Goal: Transaction & Acquisition: Obtain resource

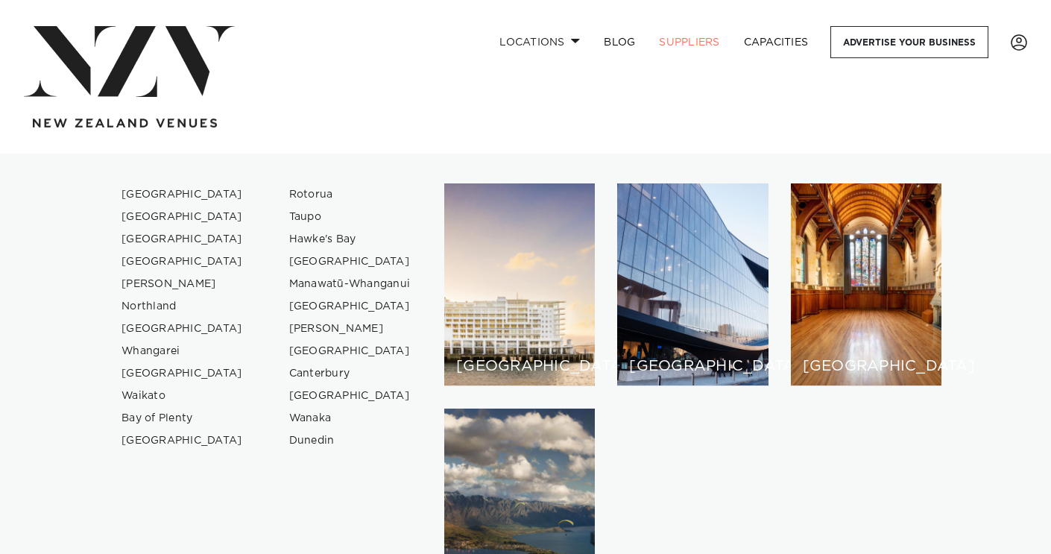
click at [362, 104] on div "Locations Auckland Wellington Christchurch Queenstown Hamilton Northland Bay of…" at bounding box center [525, 76] width 1027 height 101
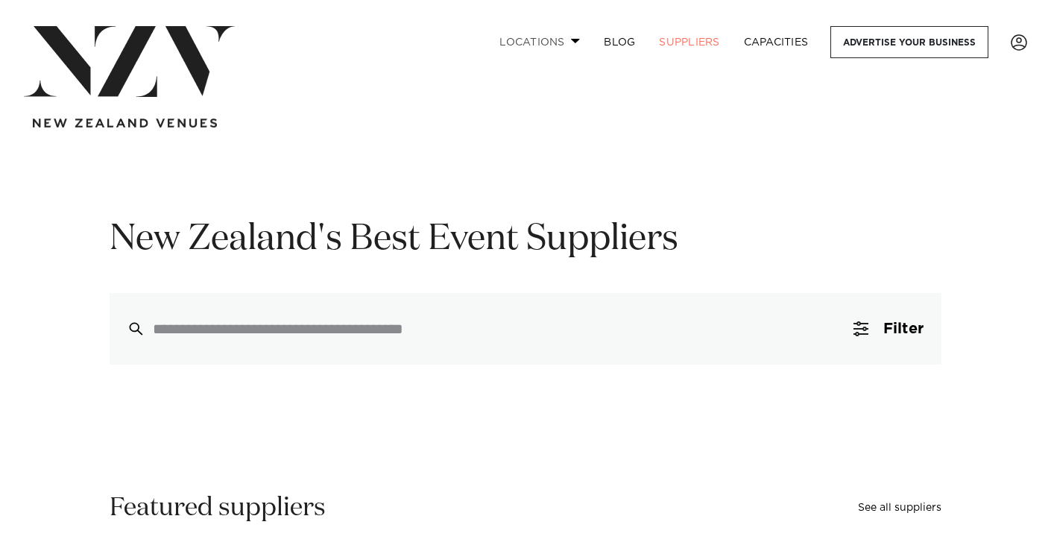
click at [566, 43] on link "Locations" at bounding box center [539, 42] width 104 height 32
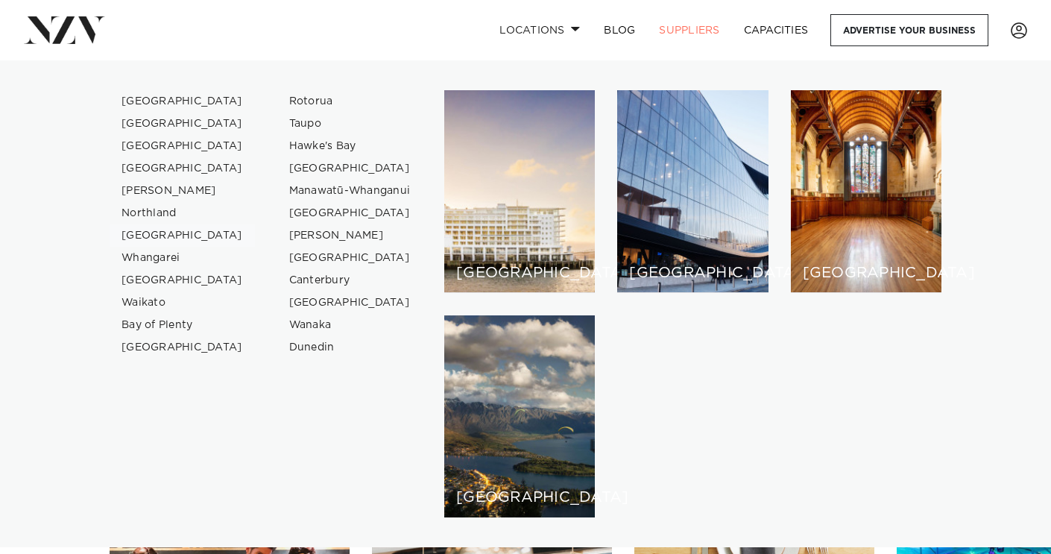
scroll to position [65, 0]
click at [157, 100] on link "[GEOGRAPHIC_DATA]" at bounding box center [182, 101] width 145 height 22
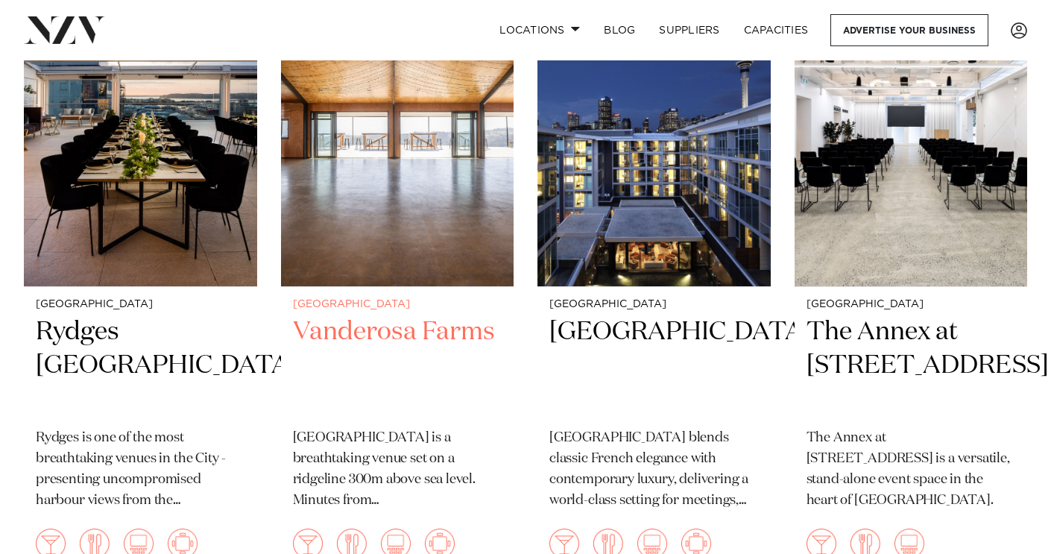
scroll to position [3228, 0]
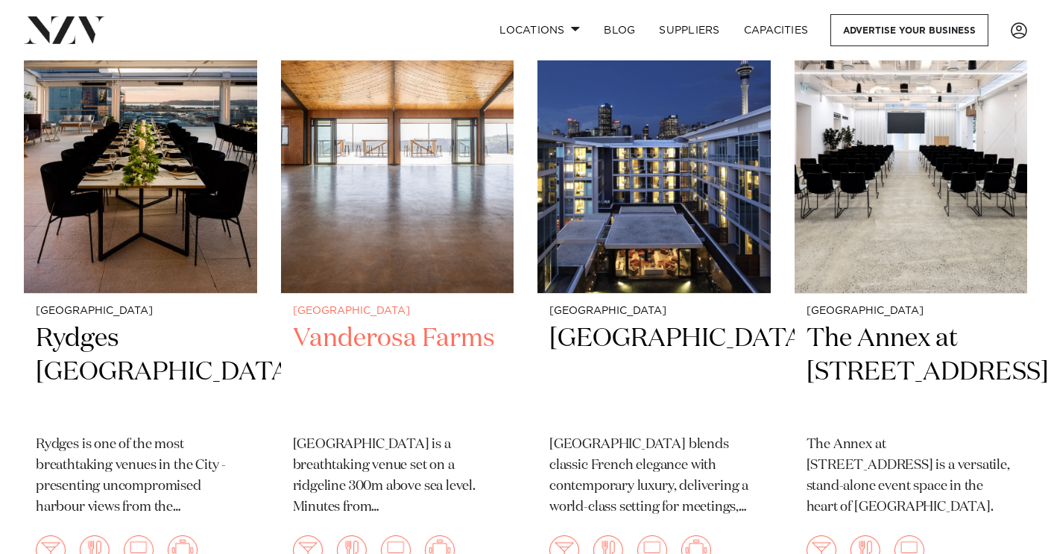
click at [394, 206] on img at bounding box center [397, 137] width 233 height 312
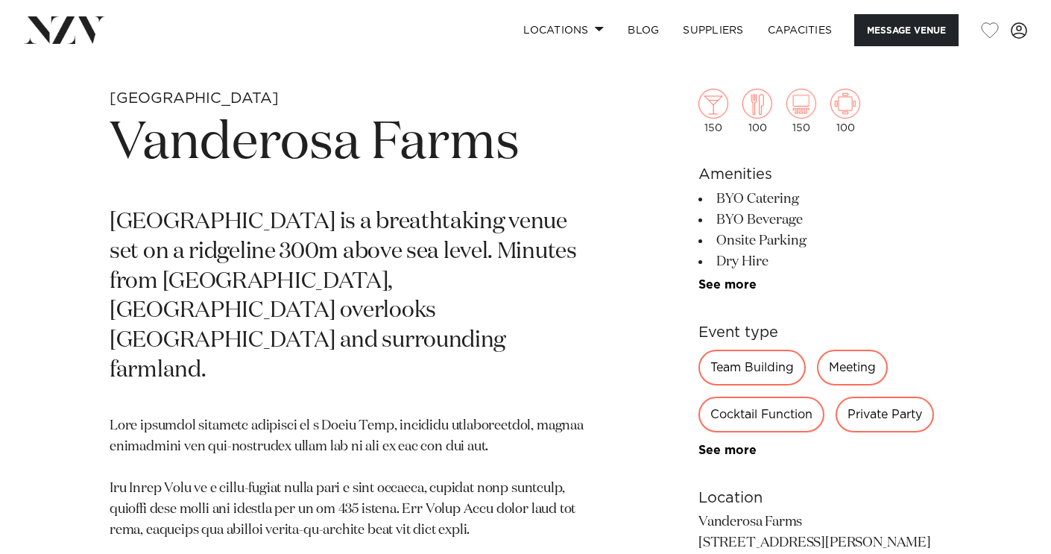
scroll to position [525, 0]
drag, startPoint x: 733, startPoint y: 198, endPoint x: 756, endPoint y: 263, distance: 69.3
click at [756, 263] on ul "BYO Catering BYO Beverage Onsite Parking Dry Hire AV Equipment Natural Light Fr…" at bounding box center [819, 239] width 243 height 103
click at [756, 263] on li "Dry Hire" at bounding box center [819, 260] width 243 height 21
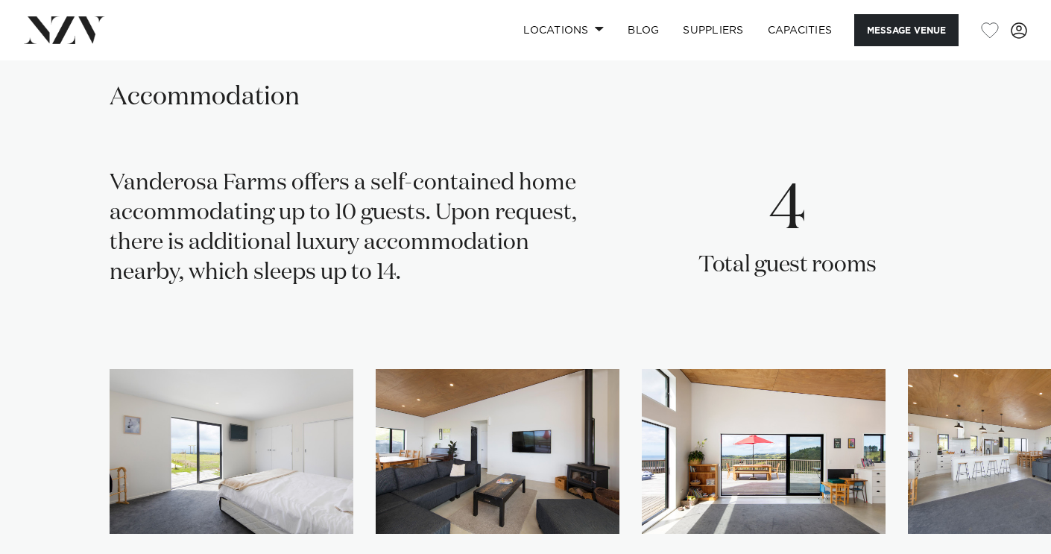
scroll to position [2194, 0]
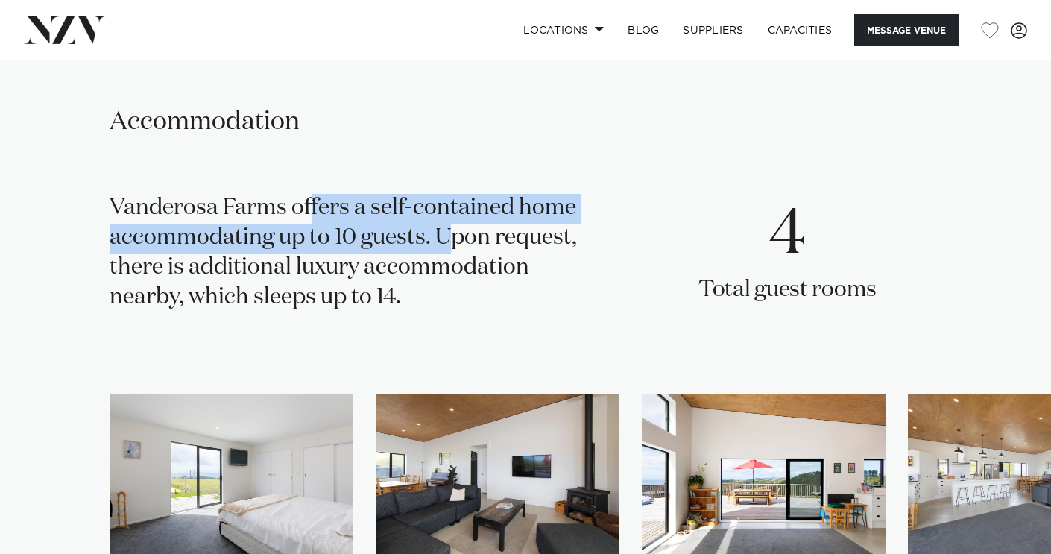
drag, startPoint x: 235, startPoint y: 124, endPoint x: 379, endPoint y: 166, distance: 150.0
click at [379, 194] on div "Vanderosa Farms offers a self-contained home accommodating up to 10 guests. Upo…" at bounding box center [351, 259] width 483 height 130
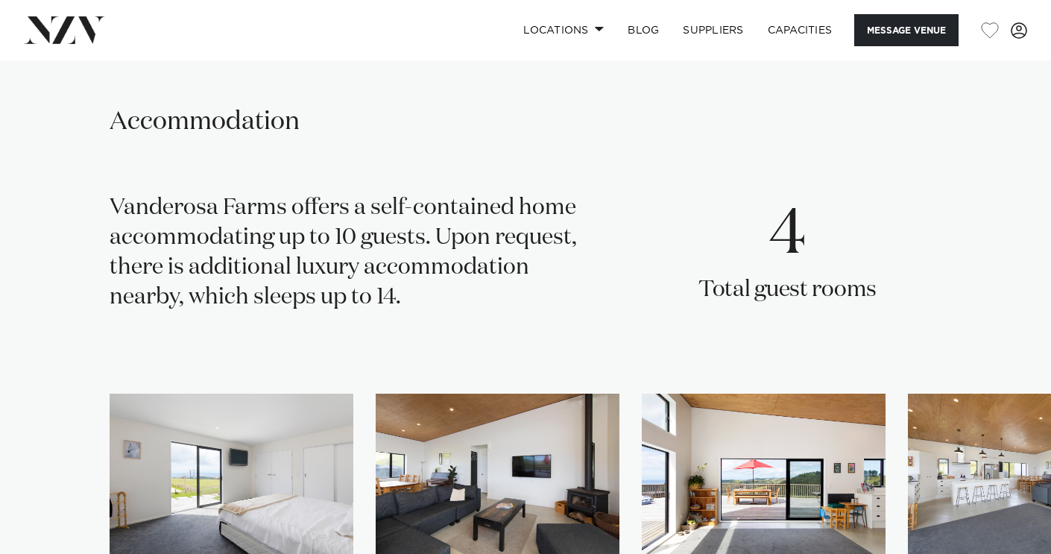
drag, startPoint x: 442, startPoint y: 153, endPoint x: 415, endPoint y: 231, distance: 82.7
click at [415, 231] on div "Vanderosa Farms offers a self-contained home accommodating up to 10 guests. Upo…" at bounding box center [351, 259] width 483 height 130
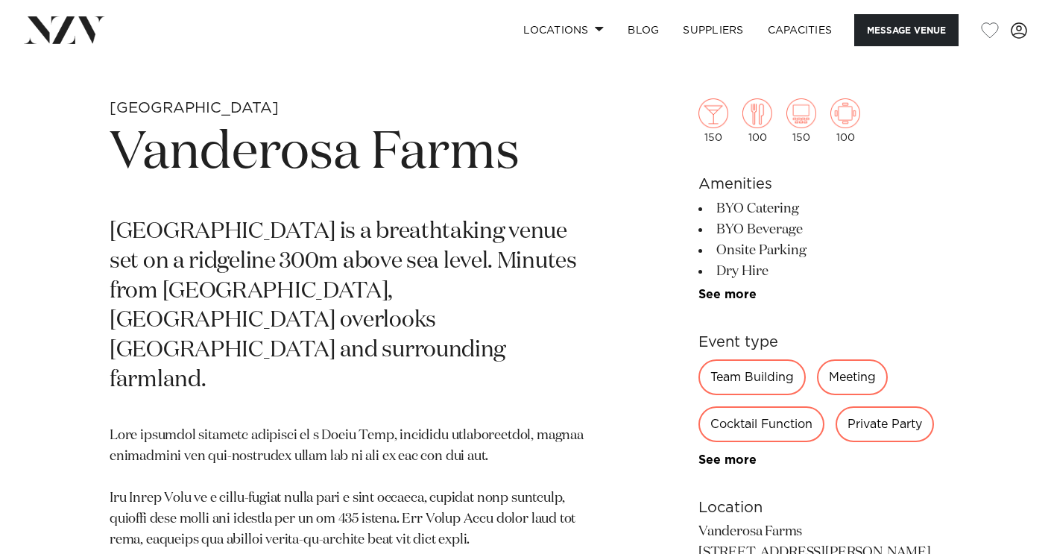
scroll to position [517, 0]
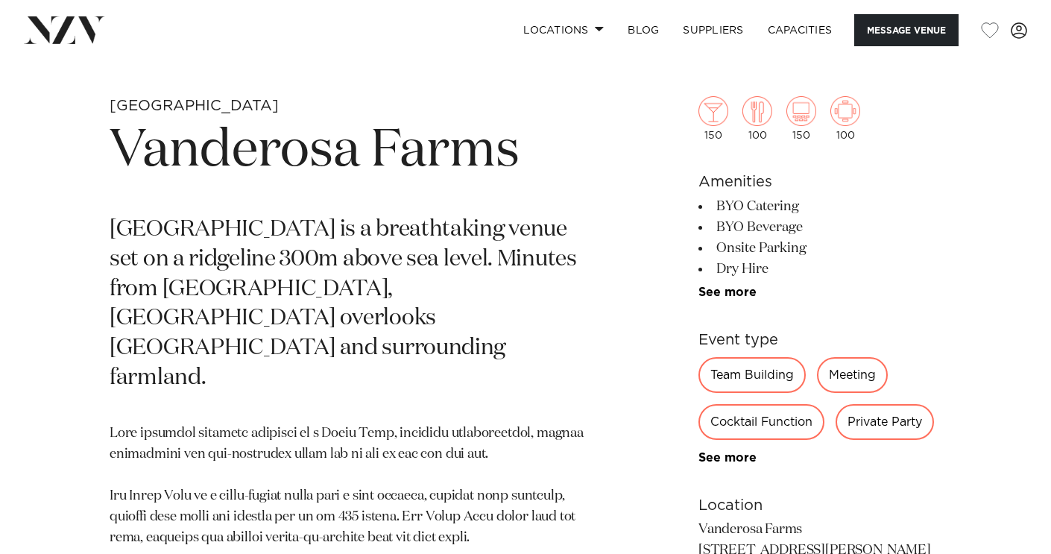
drag, startPoint x: 716, startPoint y: 180, endPoint x: 748, endPoint y: 268, distance: 92.7
click at [748, 268] on section "Amenities BYO Catering BYO Beverage Onsite Parking Dry Hire AV Equipment Natura…" at bounding box center [819, 235] width 243 height 128
click at [748, 268] on li "Dry Hire" at bounding box center [819, 269] width 243 height 21
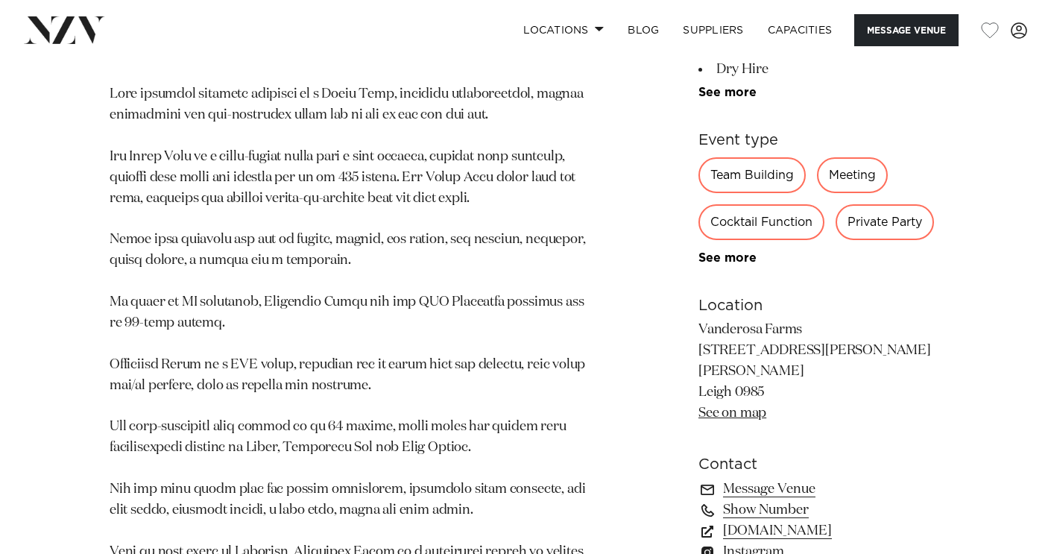
scroll to position [857, 0]
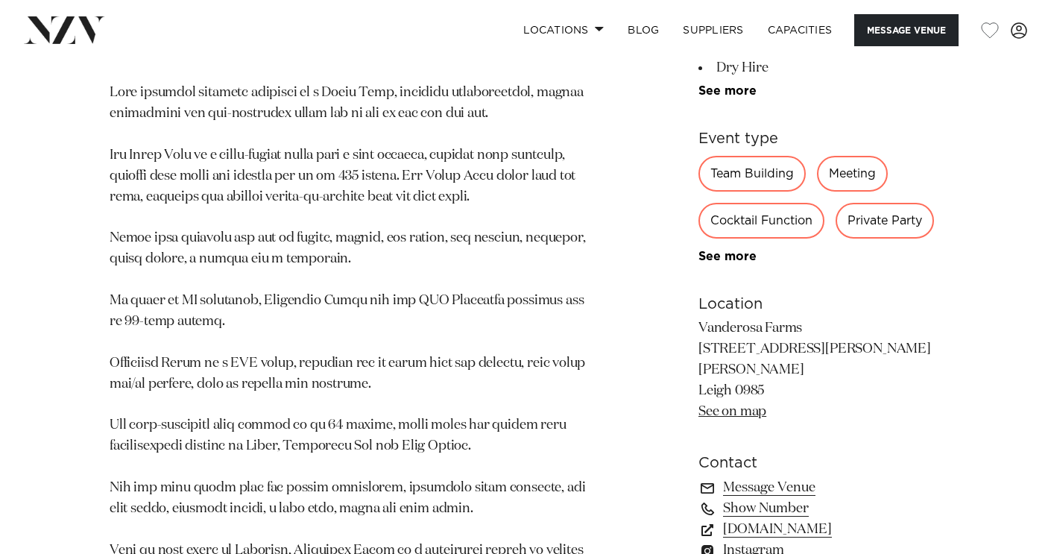
click at [815, 318] on p "Vanderosa Farms 400 Rodney Road, Leigh Leigh 0985 See on map" at bounding box center [819, 370] width 243 height 104
drag, startPoint x: 695, startPoint y: 294, endPoint x: 774, endPoint y: 318, distance: 82.5
click at [774, 318] on div "Auckland Vanderosa Farms Vanderosa Farms is a breathtaking venue set on a ridge…" at bounding box center [525, 178] width 1027 height 845
copy p "400 Rodney Road, Leigh Leigh 0985"
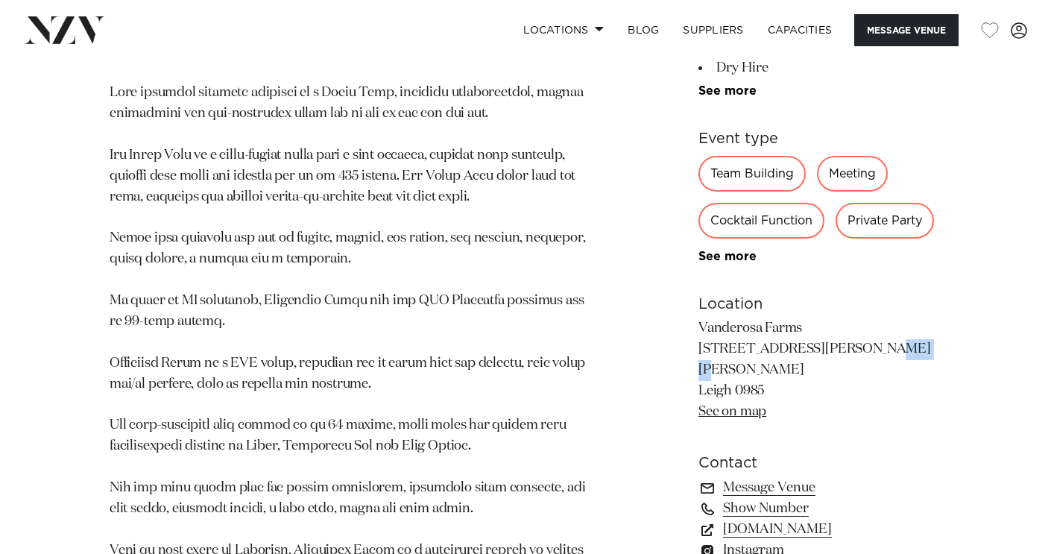
click at [805, 318] on p "Vanderosa Farms 400 Rodney Road, Leigh Leigh 0985 See on map" at bounding box center [819, 370] width 243 height 104
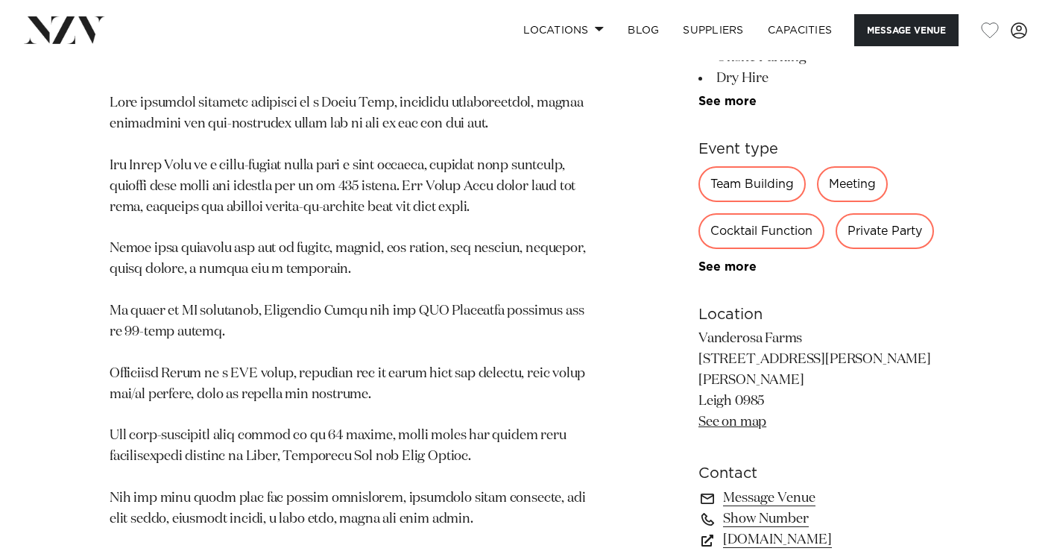
scroll to position [861, 0]
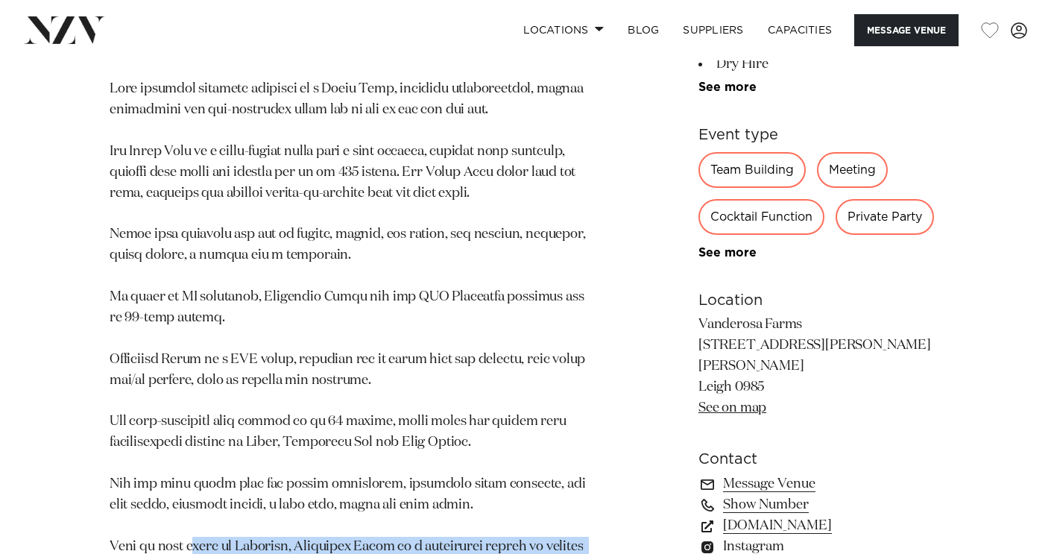
drag, startPoint x: 192, startPoint y: 471, endPoint x: 321, endPoint y: 492, distance: 130.6
click at [321, 492] on p at bounding box center [351, 328] width 483 height 499
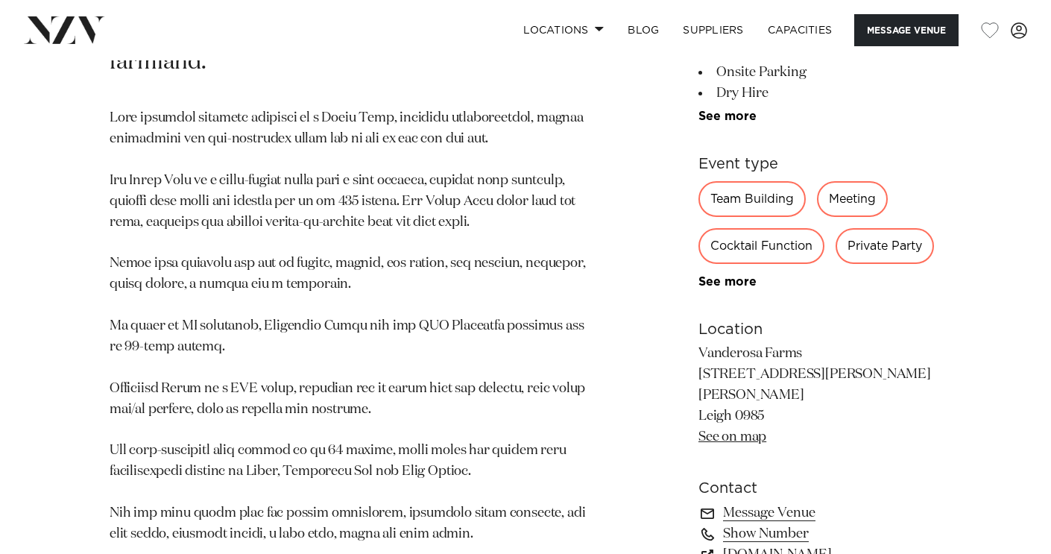
scroll to position [831, 0]
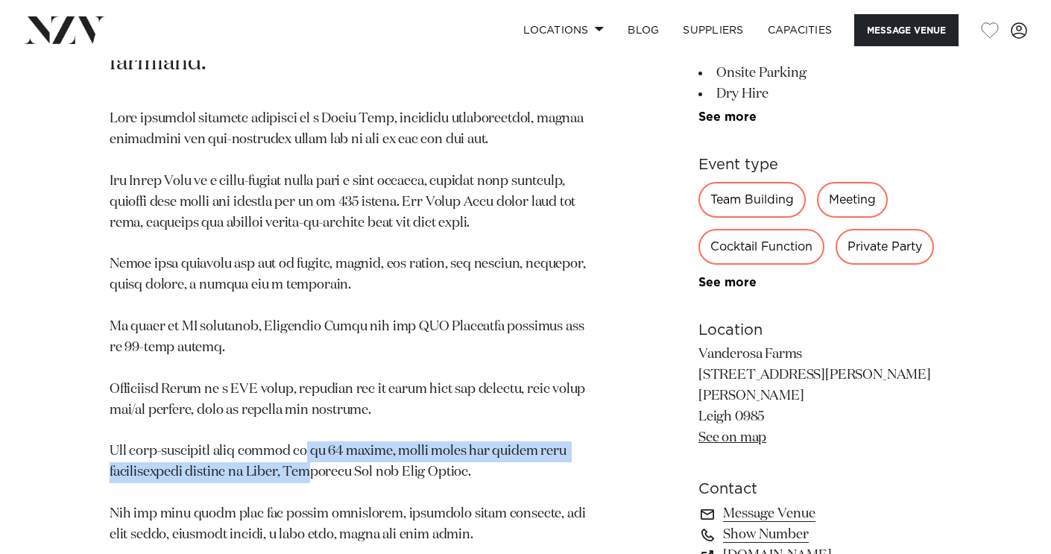
drag, startPoint x: 312, startPoint y: 381, endPoint x: 329, endPoint y: 405, distance: 29.8
click at [330, 405] on p at bounding box center [351, 358] width 483 height 499
click at [329, 405] on p at bounding box center [351, 358] width 483 height 499
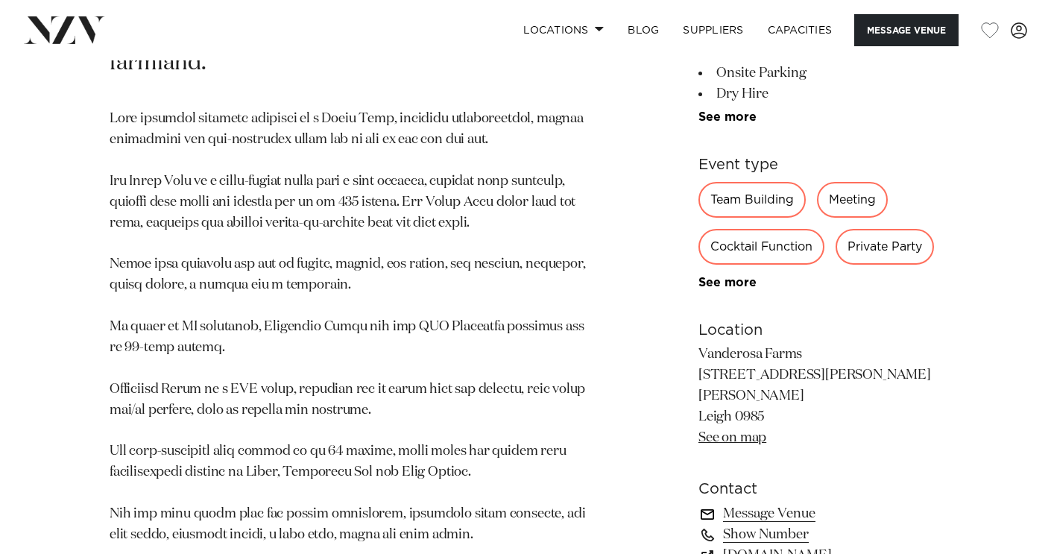
click at [774, 504] on link "Message Venue" at bounding box center [819, 514] width 243 height 21
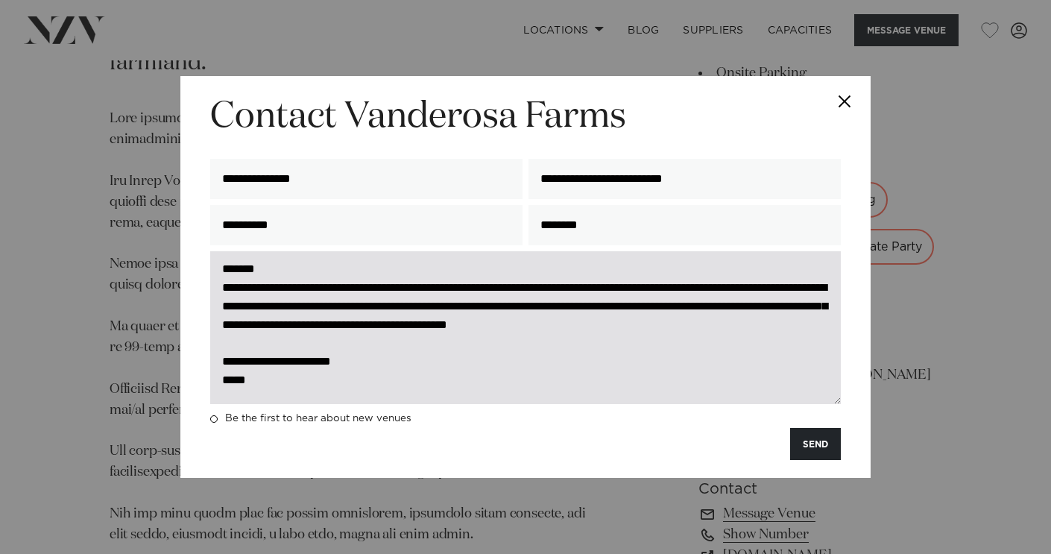
scroll to position [6, 0]
drag, startPoint x: 415, startPoint y: 324, endPoint x: 288, endPoint y: 345, distance: 129.3
click at [288, 345] on textarea "**********" at bounding box center [525, 327] width 631 height 153
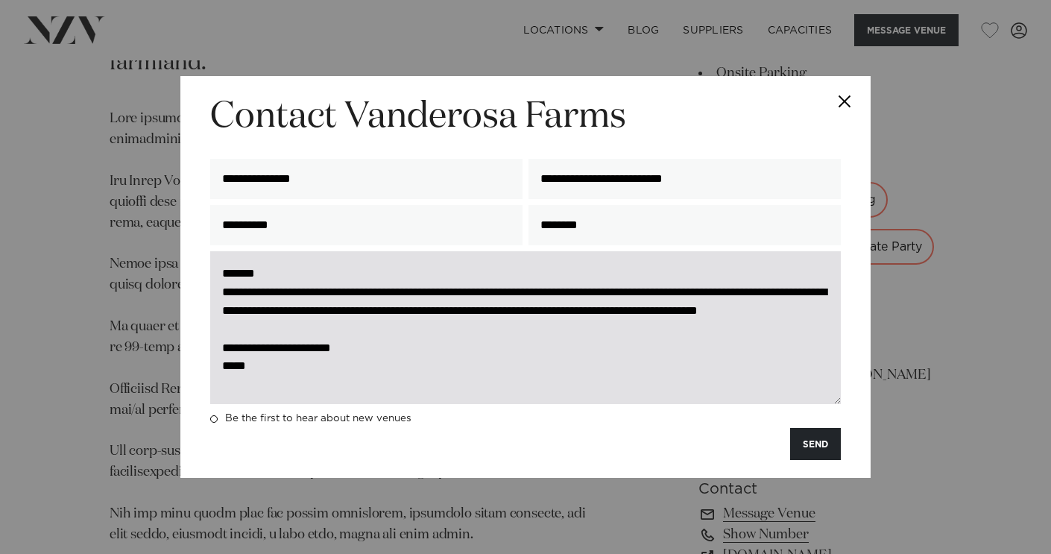
scroll to position [0, 0]
click at [283, 332] on textarea "**********" at bounding box center [525, 327] width 631 height 153
drag, startPoint x: 385, startPoint y: 312, endPoint x: 408, endPoint y: 322, distance: 24.7
click at [408, 322] on textarea "**********" at bounding box center [525, 327] width 631 height 153
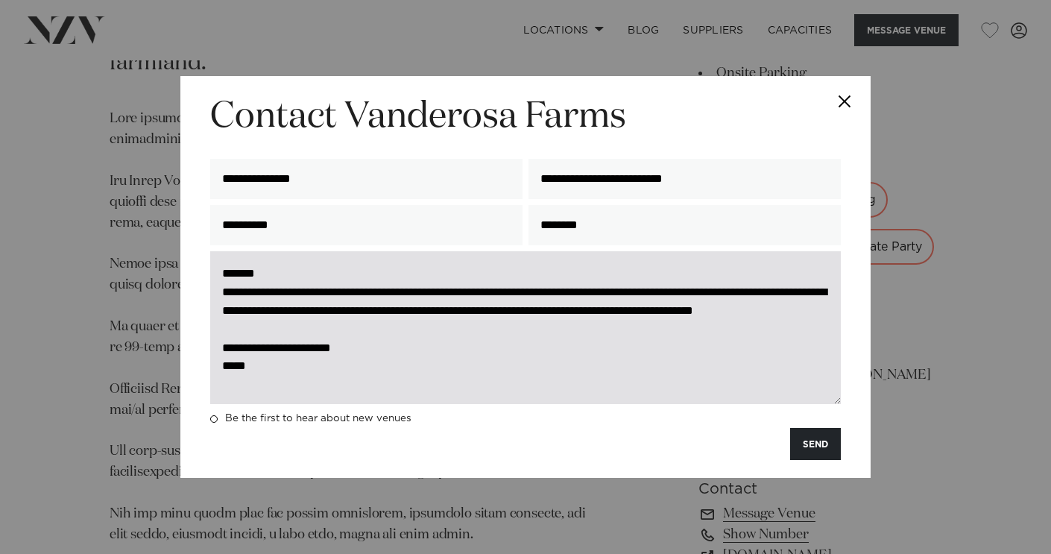
drag, startPoint x: 616, startPoint y: 292, endPoint x: 561, endPoint y: 314, distance: 59.9
click at [561, 314] on textarea "**********" at bounding box center [525, 327] width 631 height 153
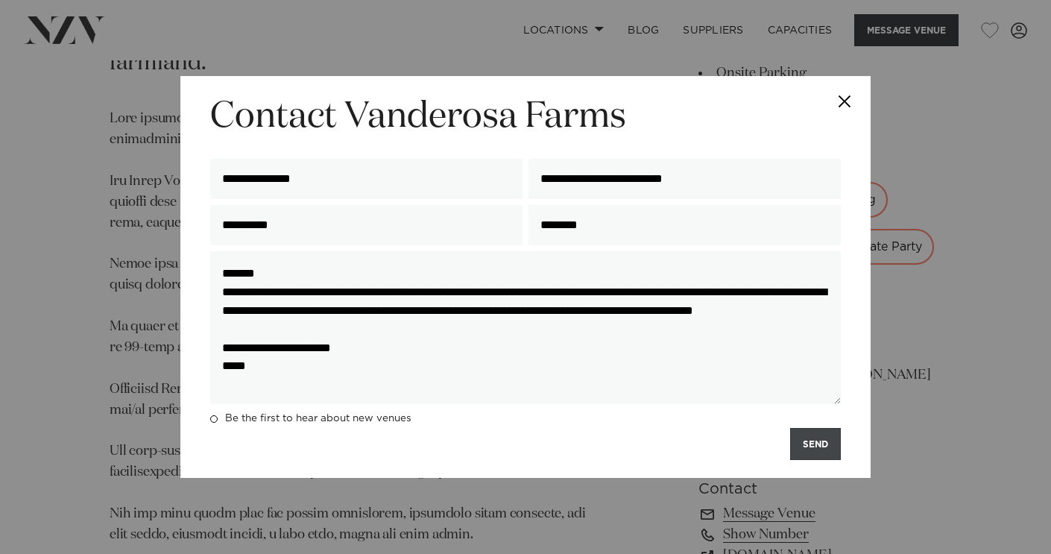
type textarea "**********"
click at [816, 455] on button "SEND" at bounding box center [815, 444] width 51 height 32
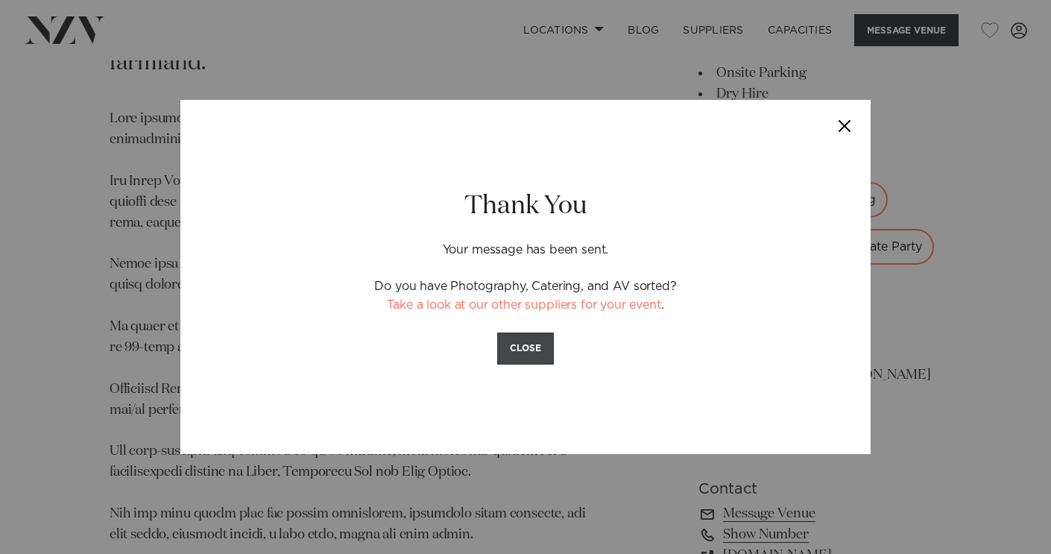
click at [537, 350] on button "CLOSE" at bounding box center [525, 348] width 57 height 32
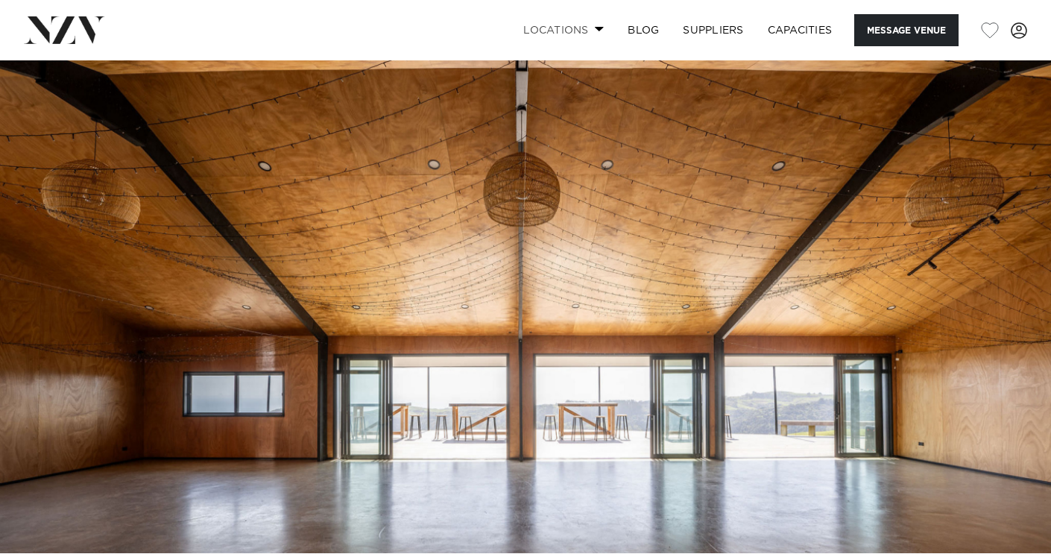
click at [595, 31] on span at bounding box center [600, 28] width 10 height 5
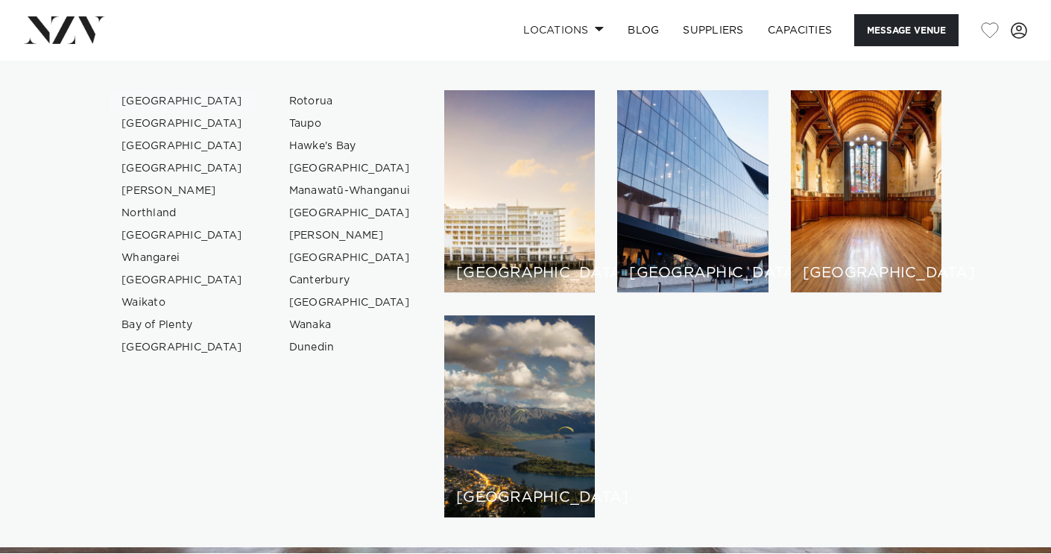
click at [163, 102] on link "[GEOGRAPHIC_DATA]" at bounding box center [182, 101] width 145 height 22
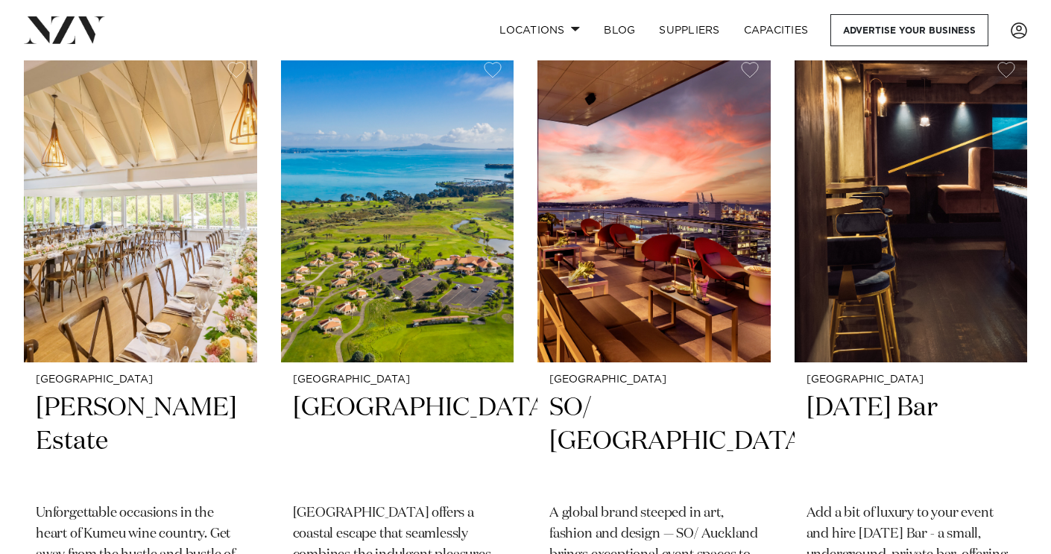
scroll to position [5736, 0]
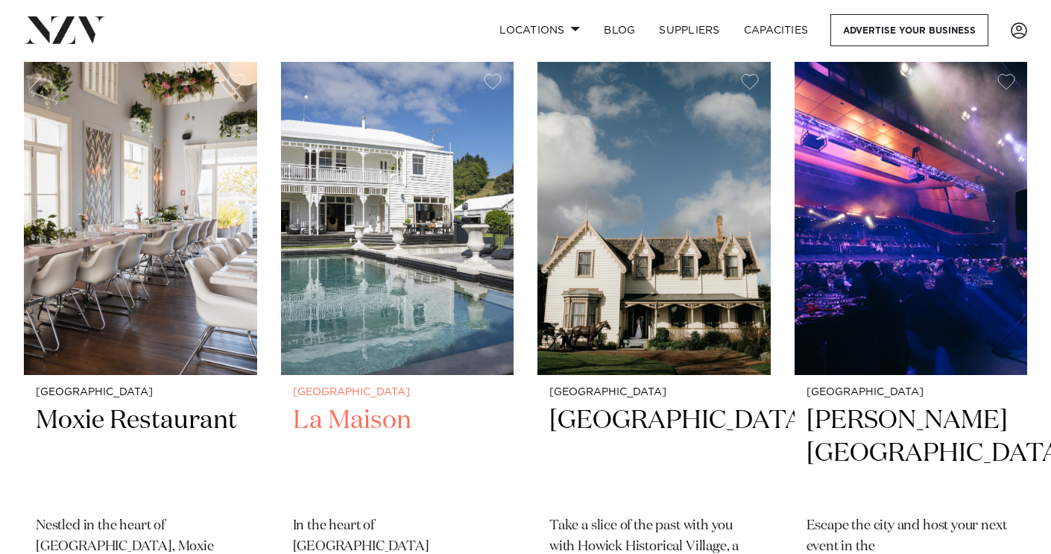
scroll to position [8263, 0]
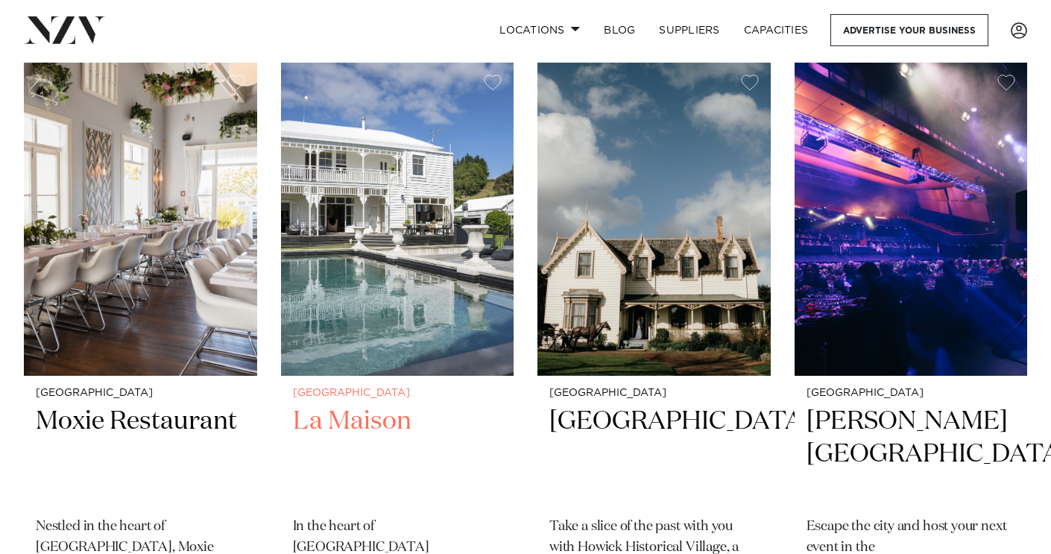
click at [452, 240] on img at bounding box center [397, 219] width 233 height 312
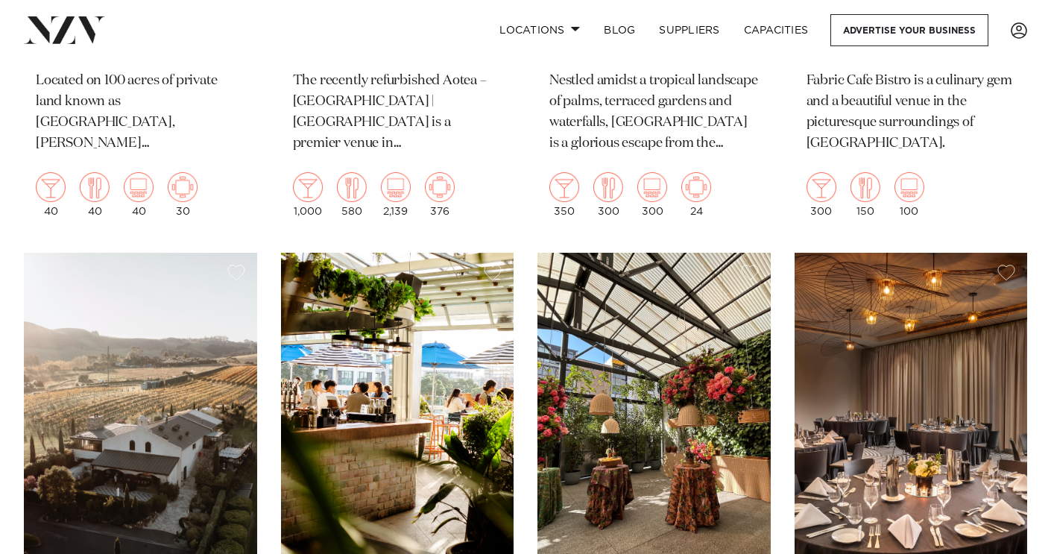
scroll to position [13189, 0]
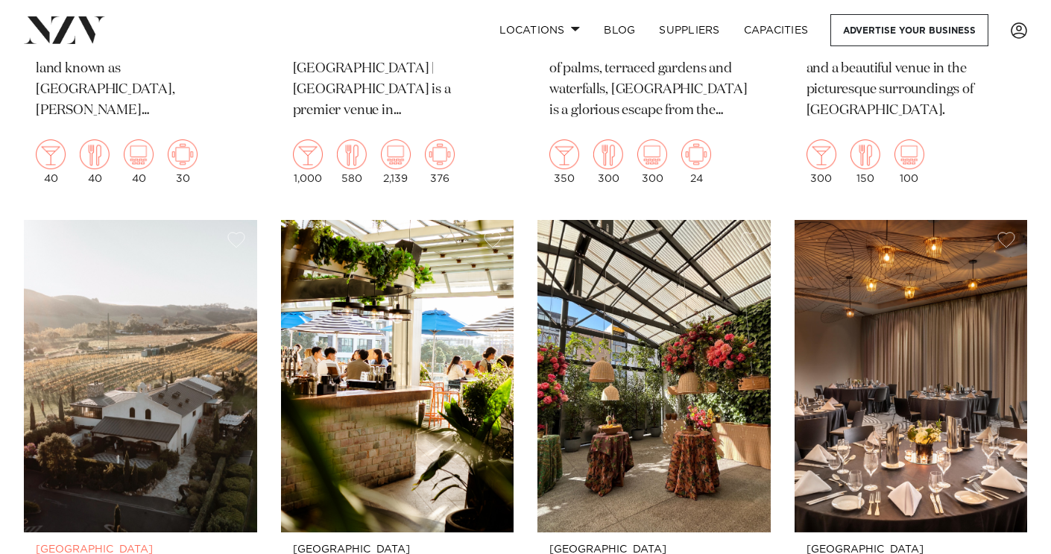
click at [207, 318] on img at bounding box center [140, 376] width 233 height 312
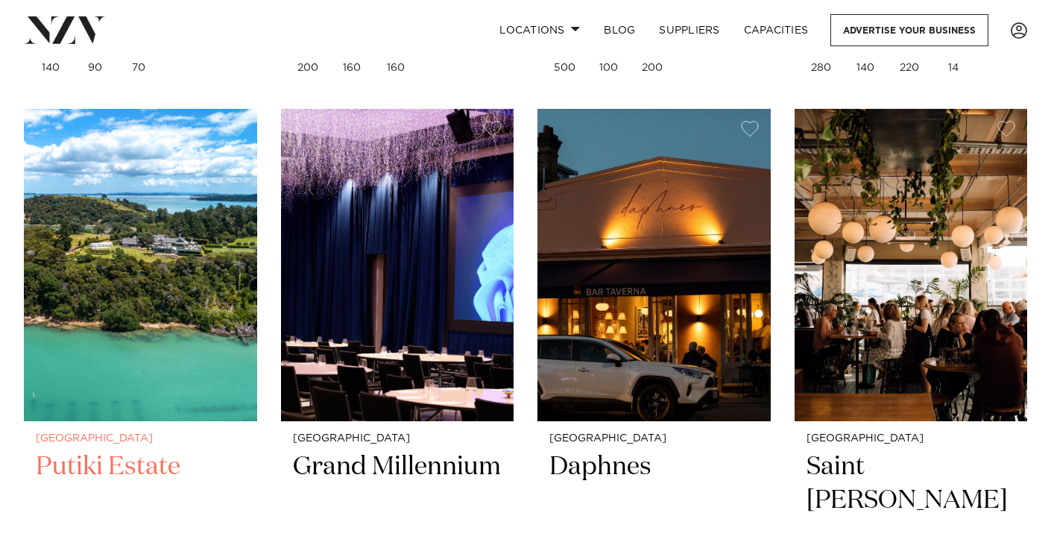
scroll to position [14573, 0]
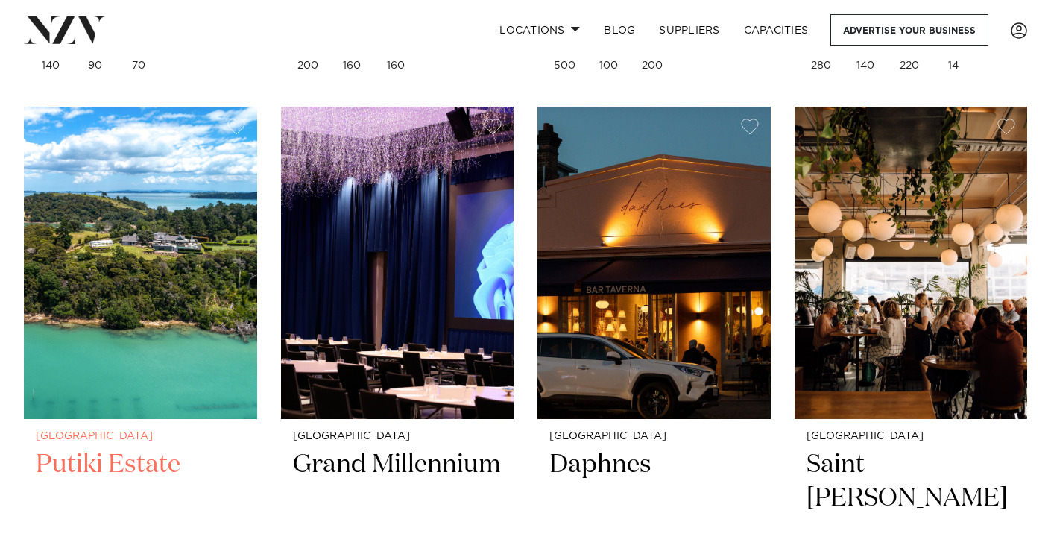
click at [150, 251] on img at bounding box center [140, 263] width 233 height 312
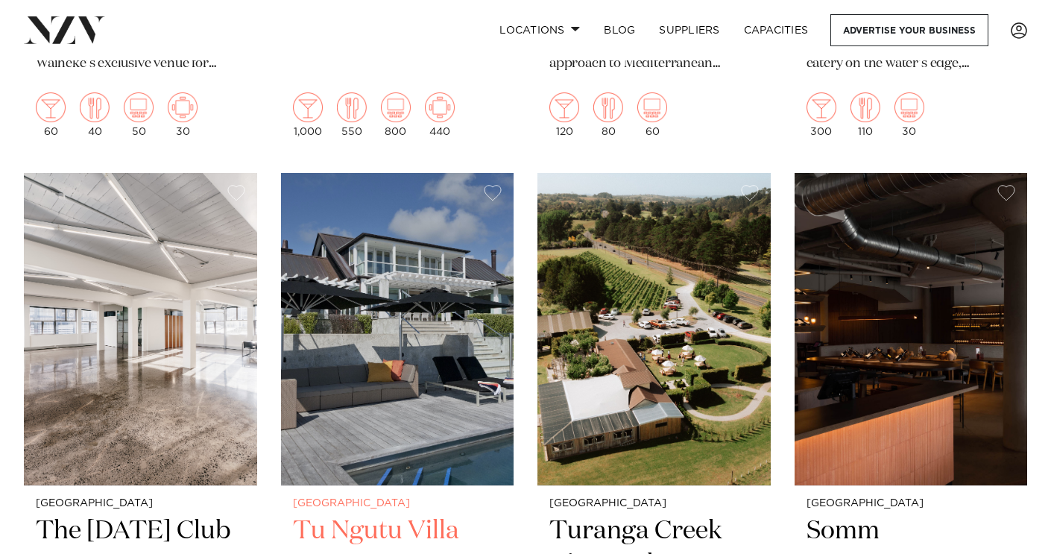
scroll to position [15165, 0]
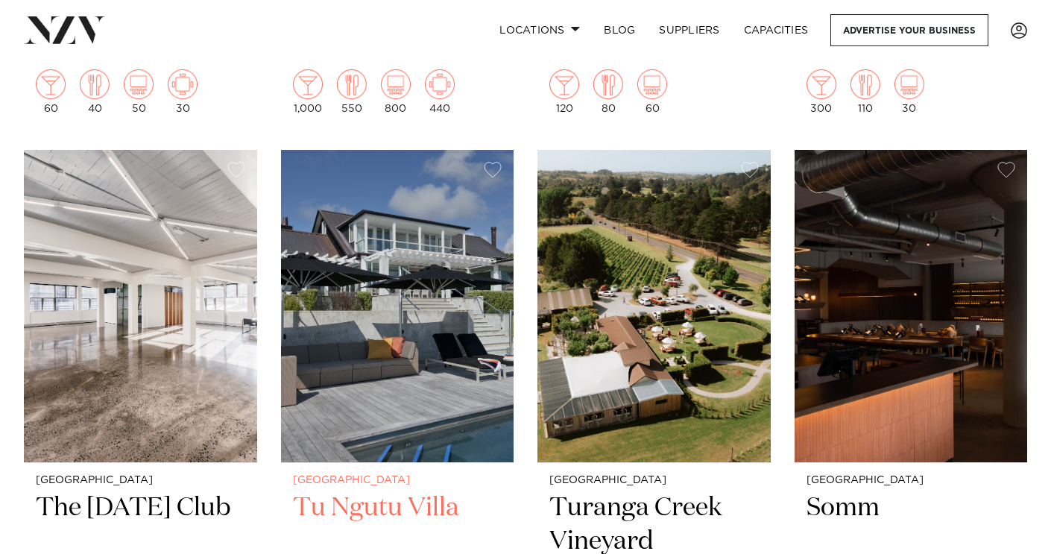
click at [428, 273] on img at bounding box center [397, 306] width 233 height 312
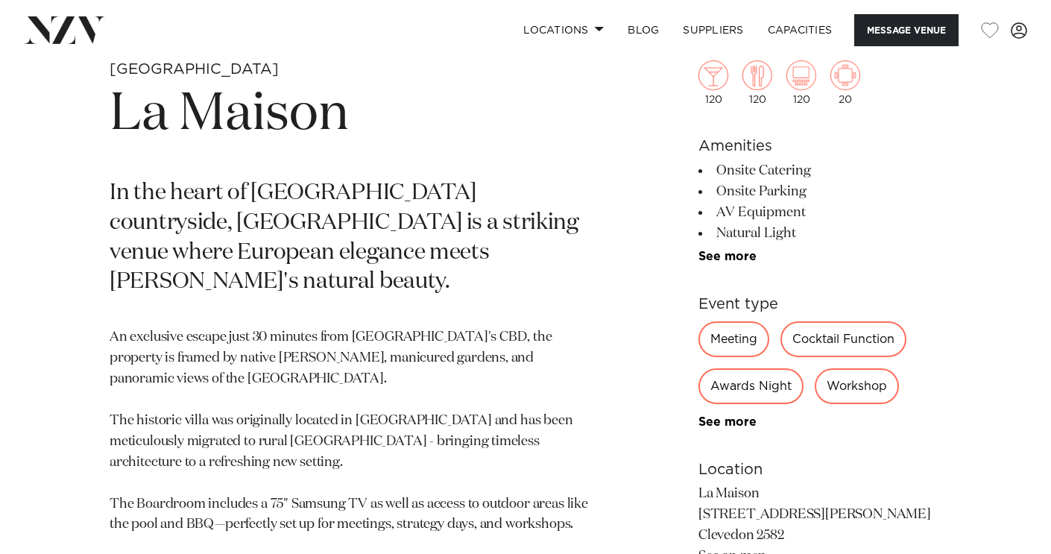
scroll to position [572, 0]
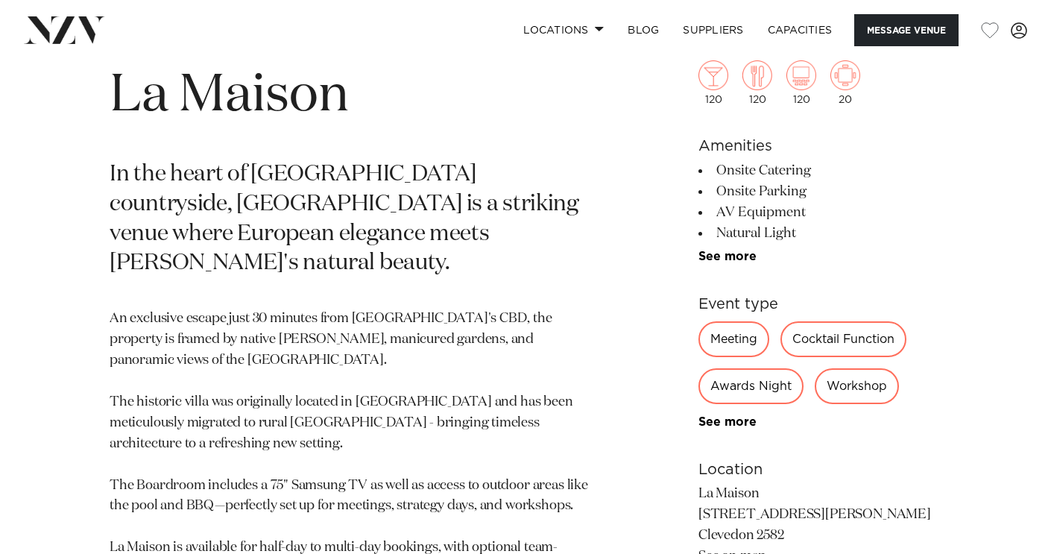
drag, startPoint x: 730, startPoint y: 173, endPoint x: 735, endPoint y: 198, distance: 25.7
click at [735, 198] on ul "Onsite Catering Onsite Parking AV Equipment Natural Light 21st Not Permitted Ev…" at bounding box center [819, 211] width 243 height 103
click at [735, 198] on li "Onsite Parking" at bounding box center [819, 191] width 243 height 21
drag, startPoint x: 728, startPoint y: 170, endPoint x: 745, endPoint y: 219, distance: 51.9
click at [745, 219] on ul "Onsite Catering Onsite Parking AV Equipment Natural Light 21st Not Permitted Ev…" at bounding box center [819, 211] width 243 height 103
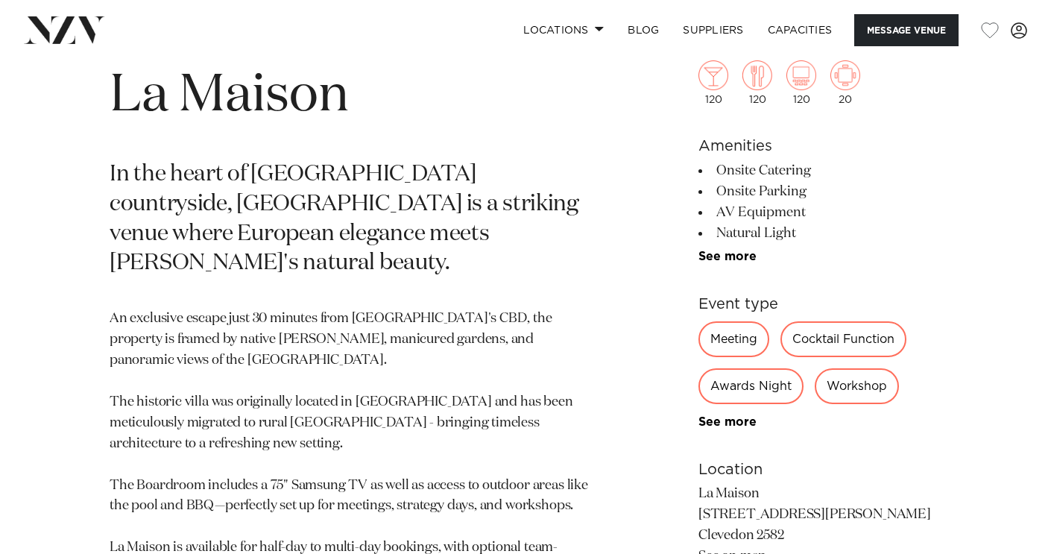
click at [745, 230] on li "Natural Light" at bounding box center [819, 233] width 243 height 21
click at [737, 254] on link "See more" at bounding box center [756, 256] width 116 height 12
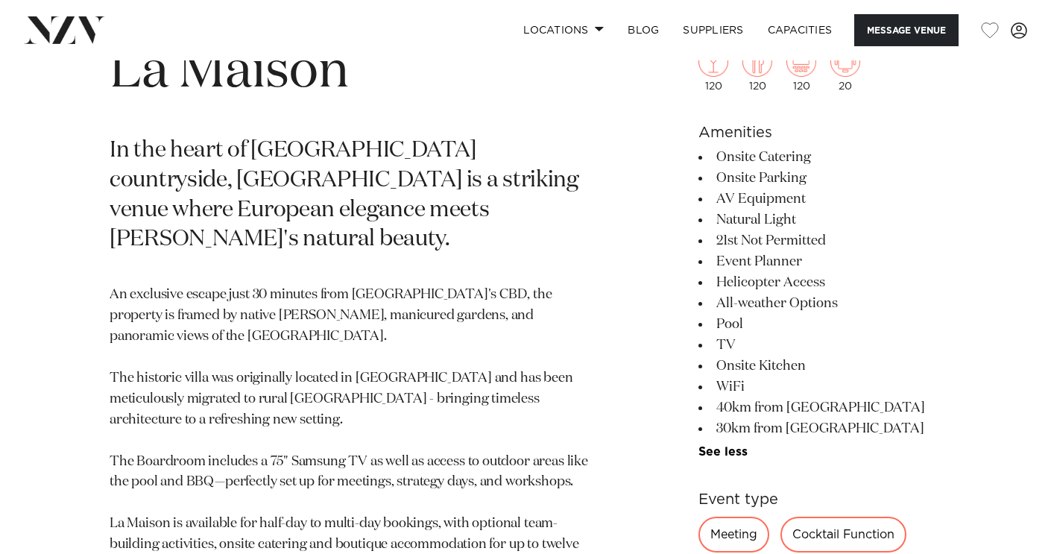
scroll to position [596, 0]
drag, startPoint x: 740, startPoint y: 242, endPoint x: 751, endPoint y: 396, distance: 154.7
click at [751, 396] on ul "Onsite Catering Onsite Parking AV Equipment Natural Light 21st Not Permitted Ev…" at bounding box center [819, 302] width 243 height 312
click at [751, 396] on li "WiFi" at bounding box center [819, 386] width 243 height 21
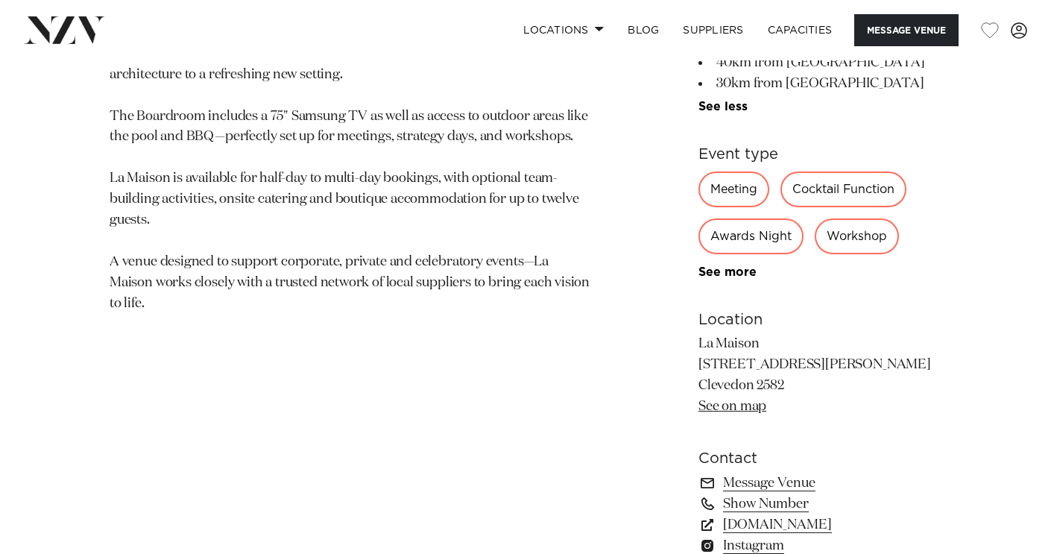
scroll to position [944, 0]
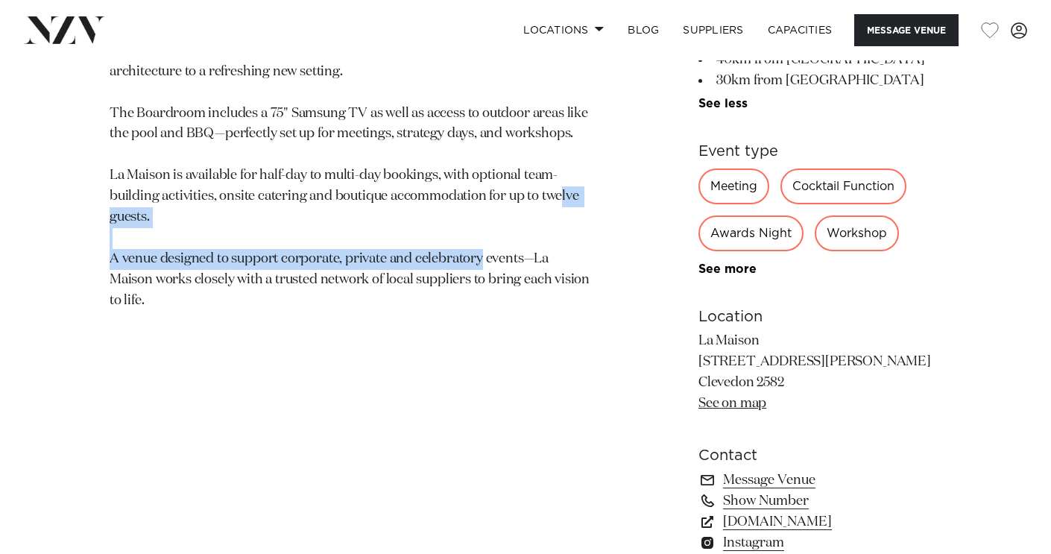
drag, startPoint x: 286, startPoint y: 199, endPoint x: 289, endPoint y: 213, distance: 14.5
click at [289, 213] on p "An exclusive escape just 30 minutes from Auckland's CBD, the property is framed…" at bounding box center [351, 124] width 483 height 374
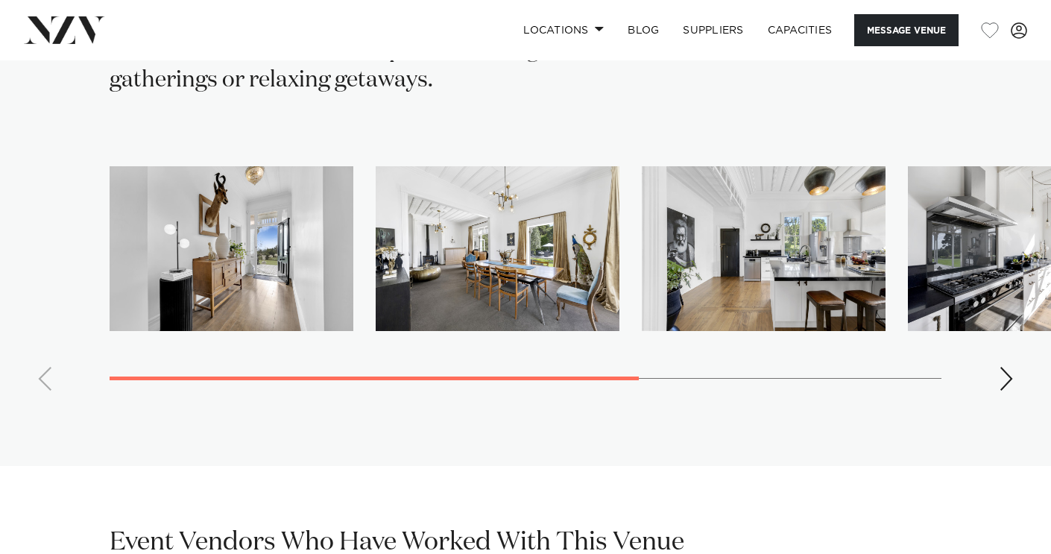
scroll to position [3166, 0]
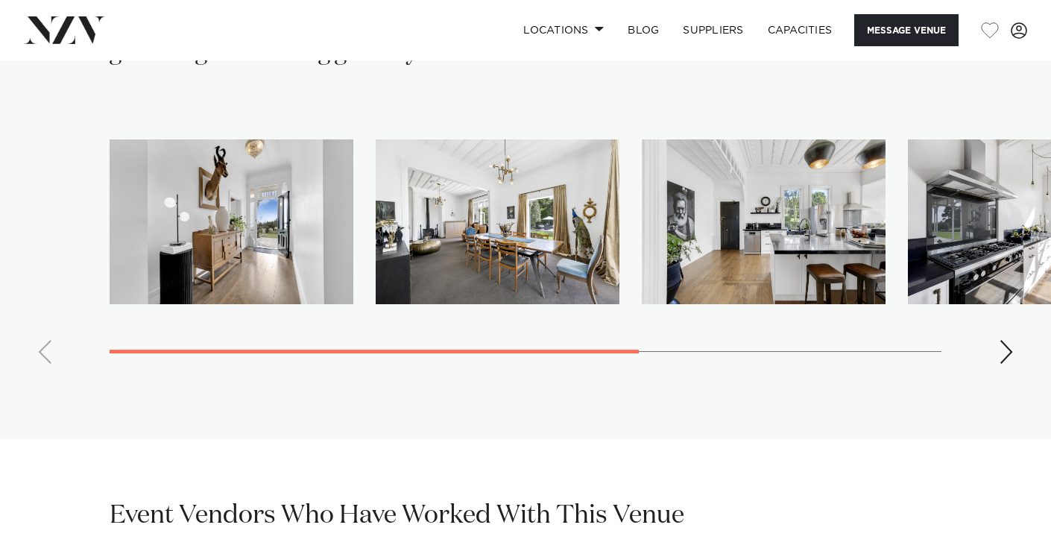
click at [999, 340] on div "Next slide" at bounding box center [1006, 352] width 15 height 24
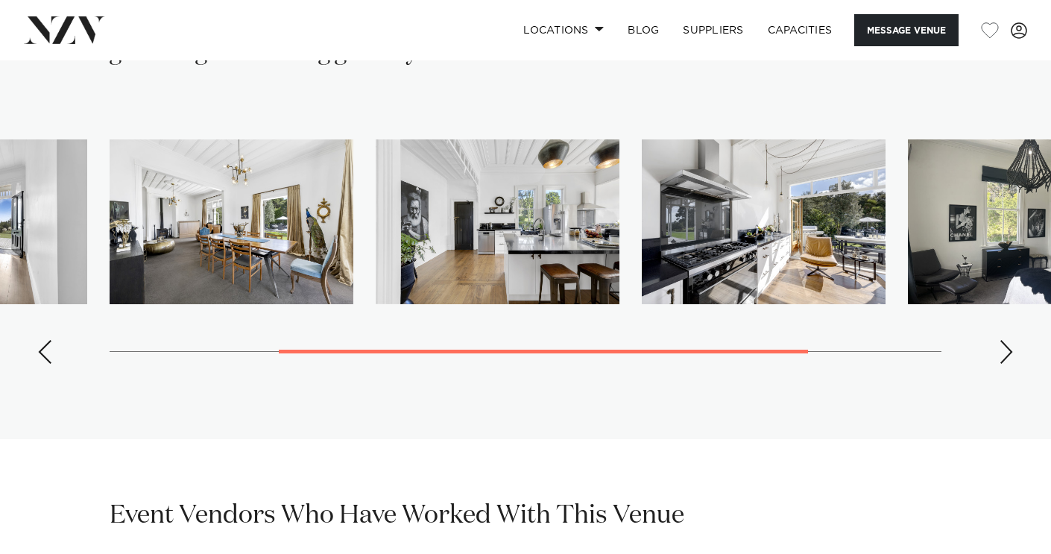
click at [999, 340] on div "Next slide" at bounding box center [1006, 352] width 15 height 24
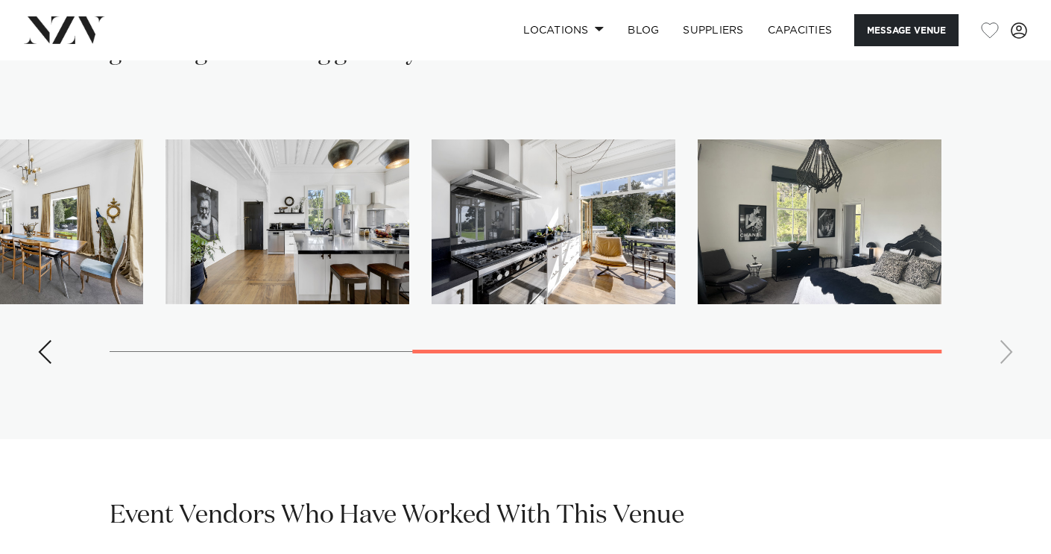
click at [999, 338] on swiper-container at bounding box center [525, 257] width 1051 height 236
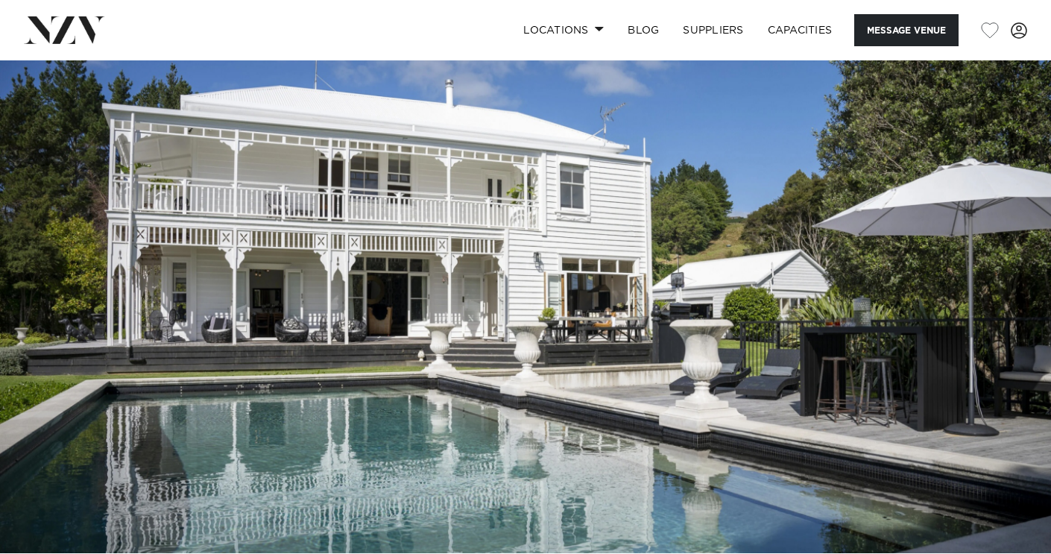
scroll to position [0, 0]
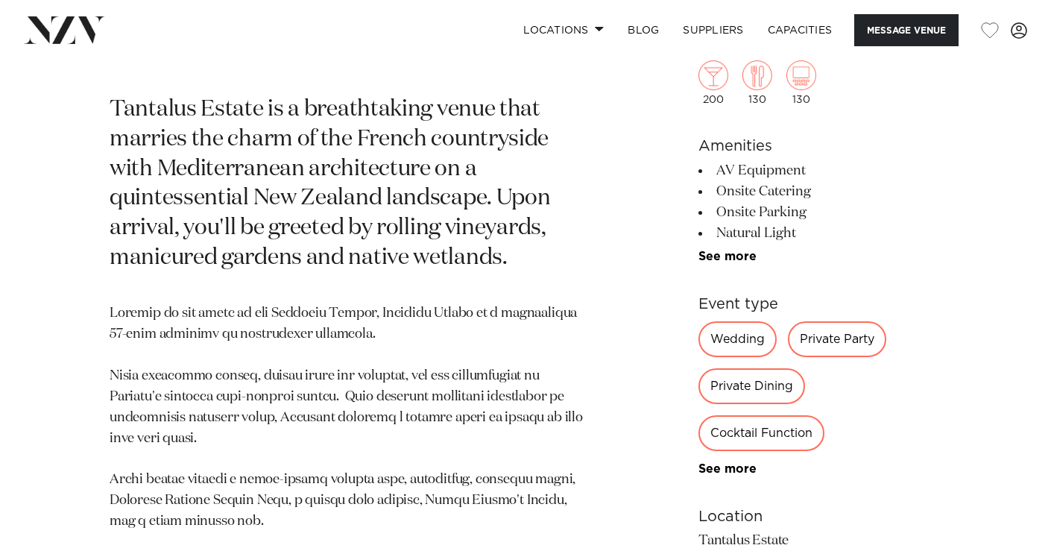
scroll to position [619, 0]
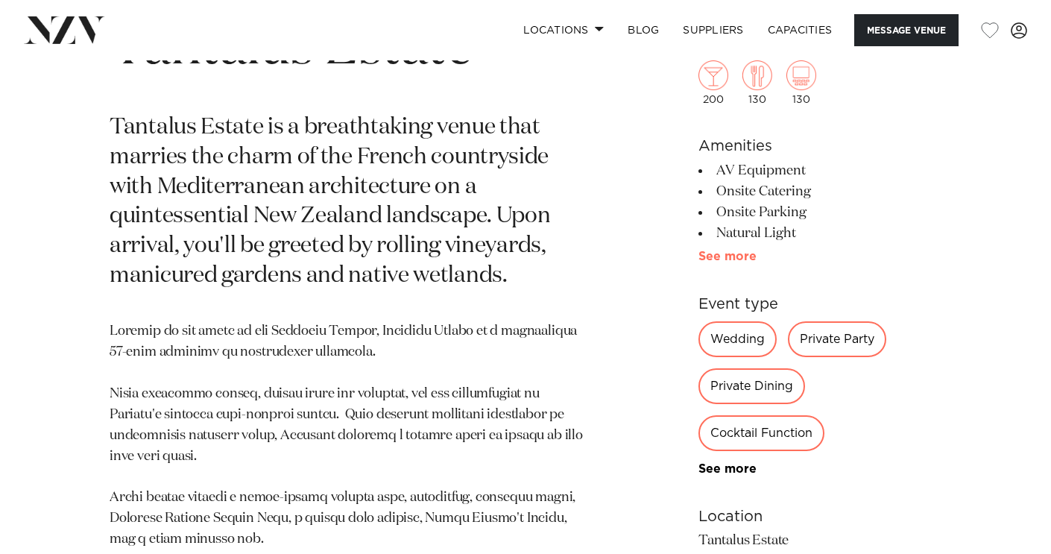
click at [737, 262] on link "See more" at bounding box center [756, 256] width 116 height 12
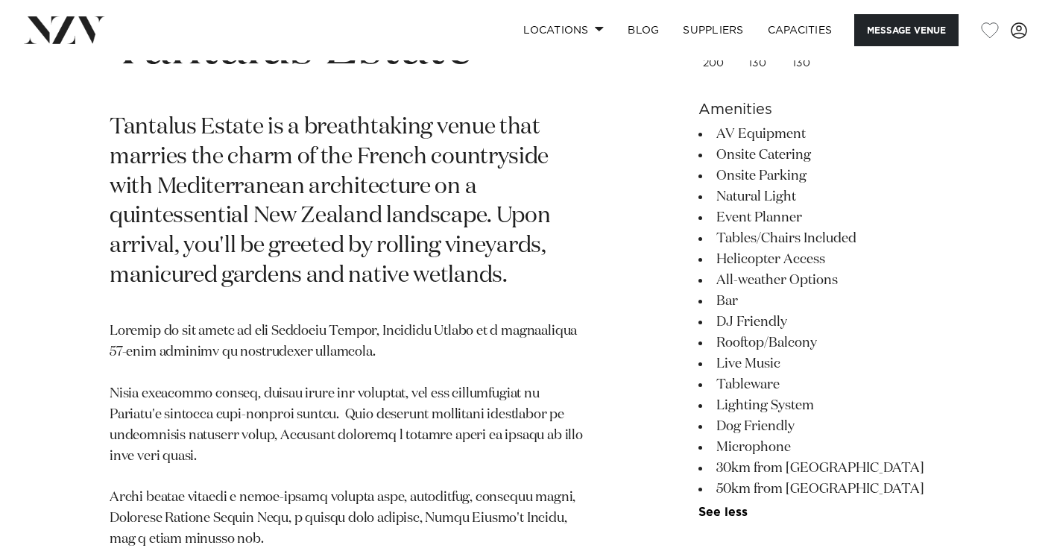
drag, startPoint x: 735, startPoint y: 134, endPoint x: 756, endPoint y: 287, distance: 154.2
click at [756, 287] on ul "AV Equipment Onsite Catering Onsite Parking Natural Light Event Planner Tables/…" at bounding box center [819, 321] width 243 height 395
click at [754, 294] on li "Bar" at bounding box center [819, 301] width 243 height 21
drag, startPoint x: 735, startPoint y: 307, endPoint x: 751, endPoint y: 405, distance: 99.7
click at [751, 406] on ul "AV Equipment Onsite Catering Onsite Parking Natural Light Event Planner Tables/…" at bounding box center [819, 321] width 243 height 395
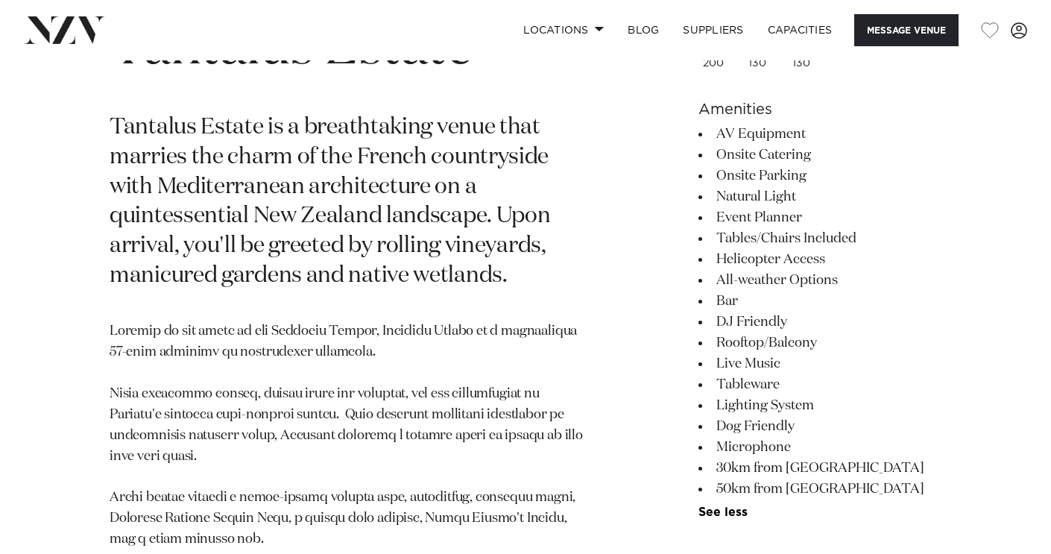
click at [751, 405] on li "Lighting System" at bounding box center [819, 405] width 243 height 21
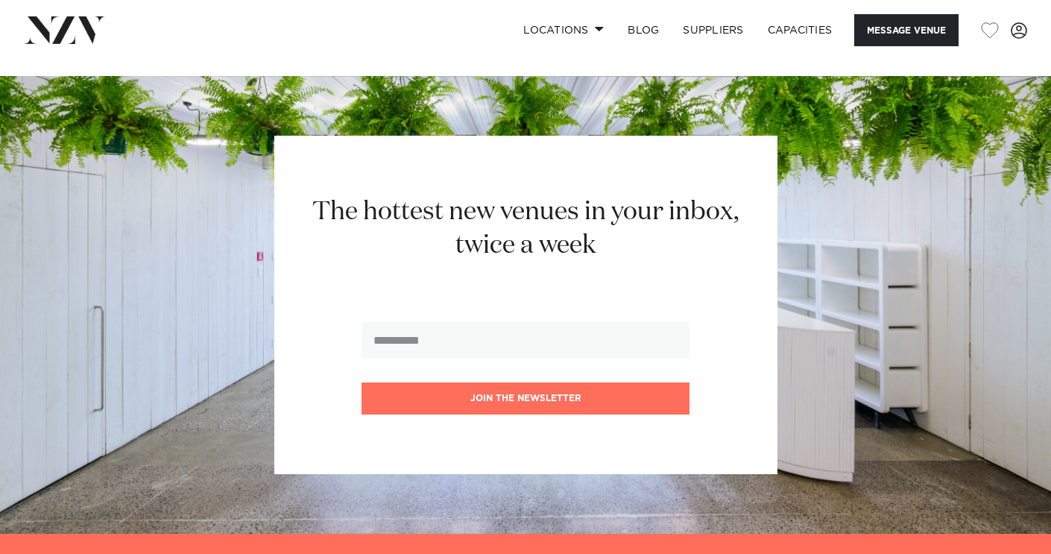
scroll to position [2584, 0]
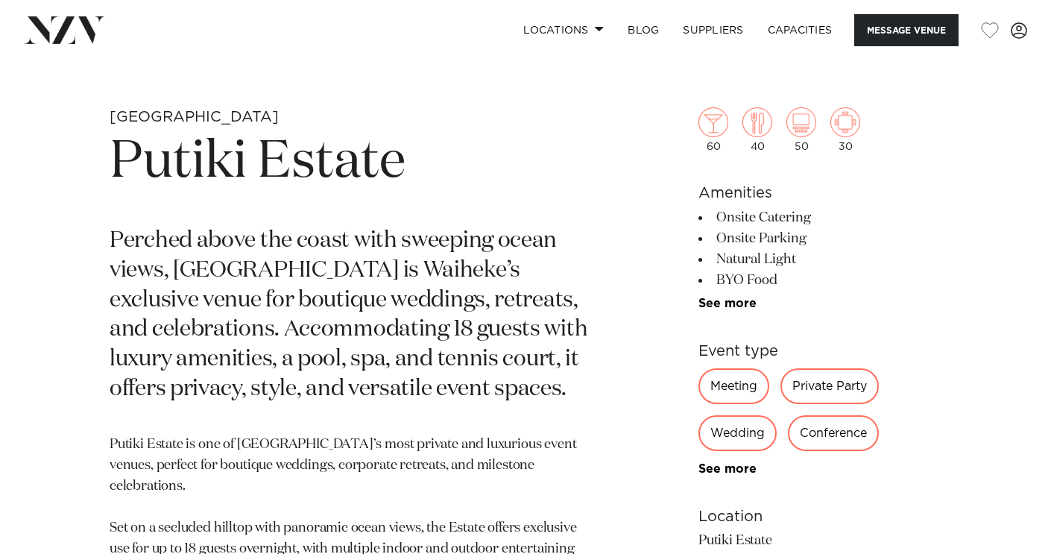
scroll to position [514, 0]
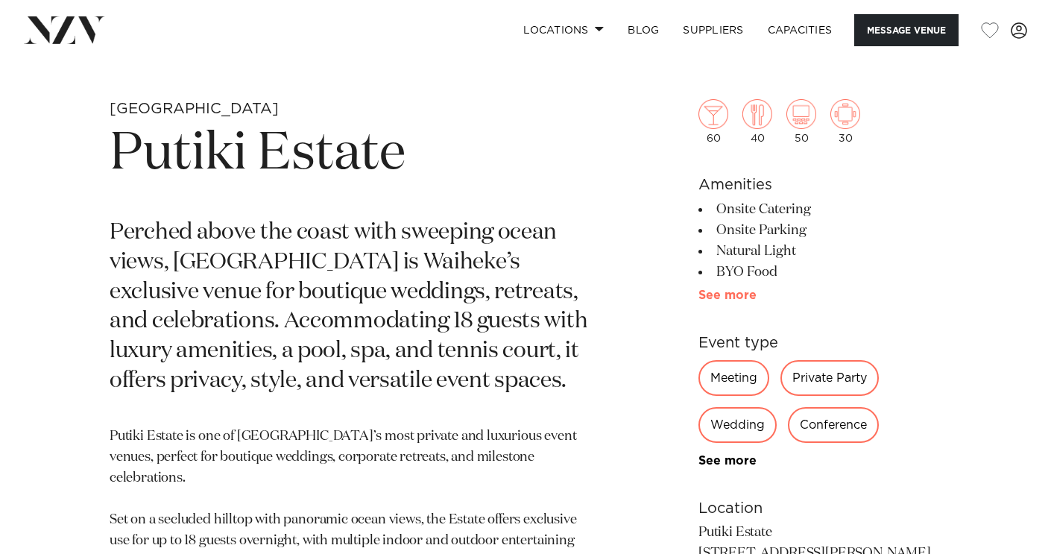
click at [736, 297] on link "See more" at bounding box center [756, 295] width 116 height 12
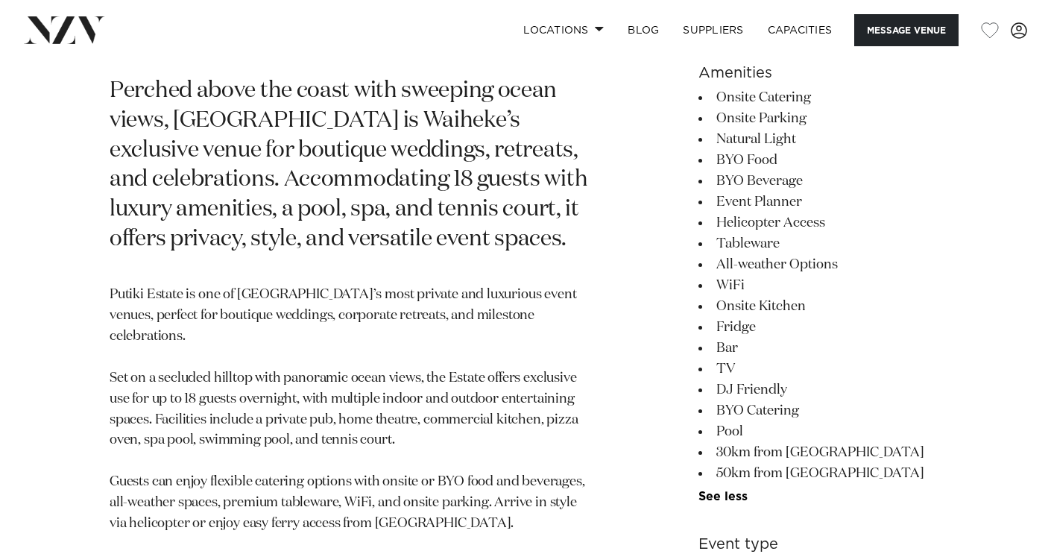
scroll to position [664, 0]
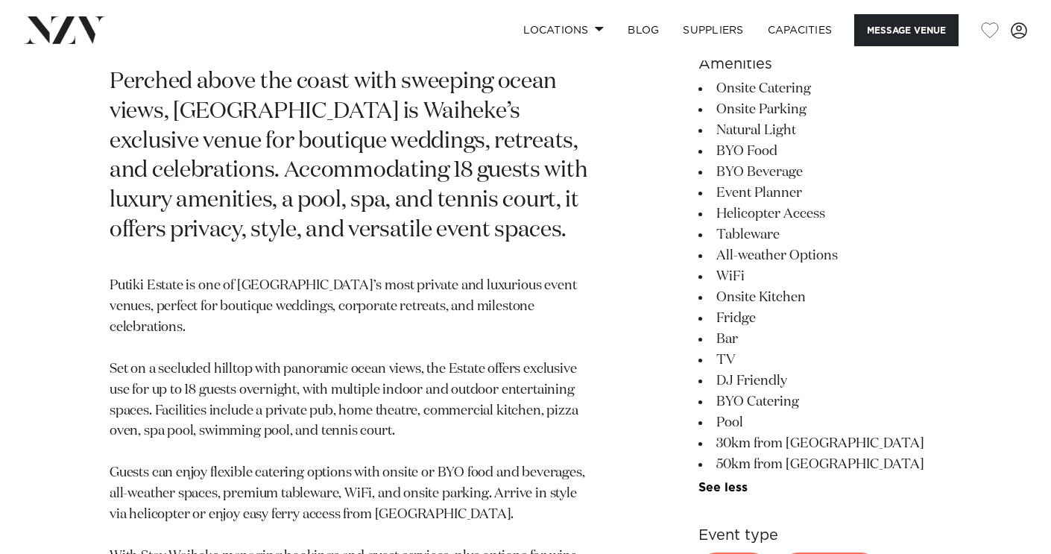
drag, startPoint x: 747, startPoint y: 188, endPoint x: 757, endPoint y: 410, distance: 222.4
click at [757, 410] on ul "Onsite Catering Onsite Parking Natural Light BYO Food [PERSON_NAME] Event Plann…" at bounding box center [819, 286] width 243 height 416
click at [757, 410] on li "BYO Catering" at bounding box center [819, 401] width 243 height 21
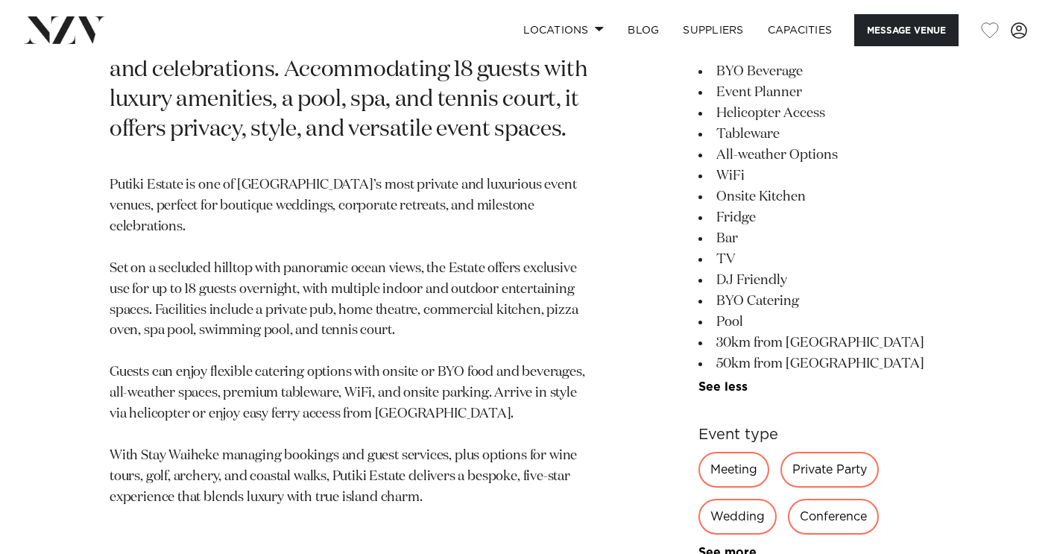
scroll to position [766, 0]
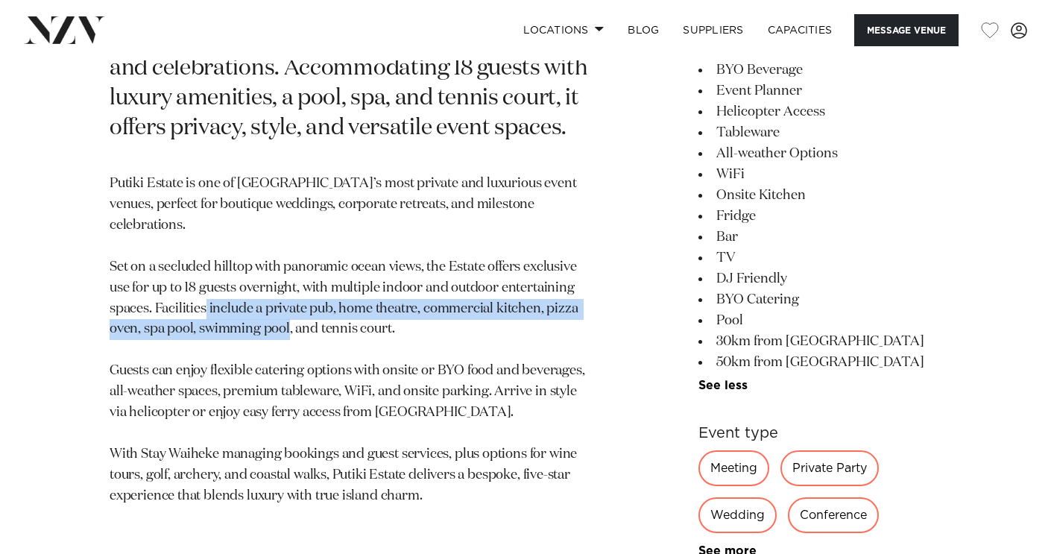
drag, startPoint x: 221, startPoint y: 278, endPoint x: 297, endPoint y: 295, distance: 78.7
click at [298, 296] on p "Putiki Estate is one of [GEOGRAPHIC_DATA]’s most private and luxurious event ve…" at bounding box center [351, 340] width 483 height 332
click at [297, 295] on p "Putiki Estate is one of Waiheke Island’s most private and luxurious event venue…" at bounding box center [351, 340] width 483 height 332
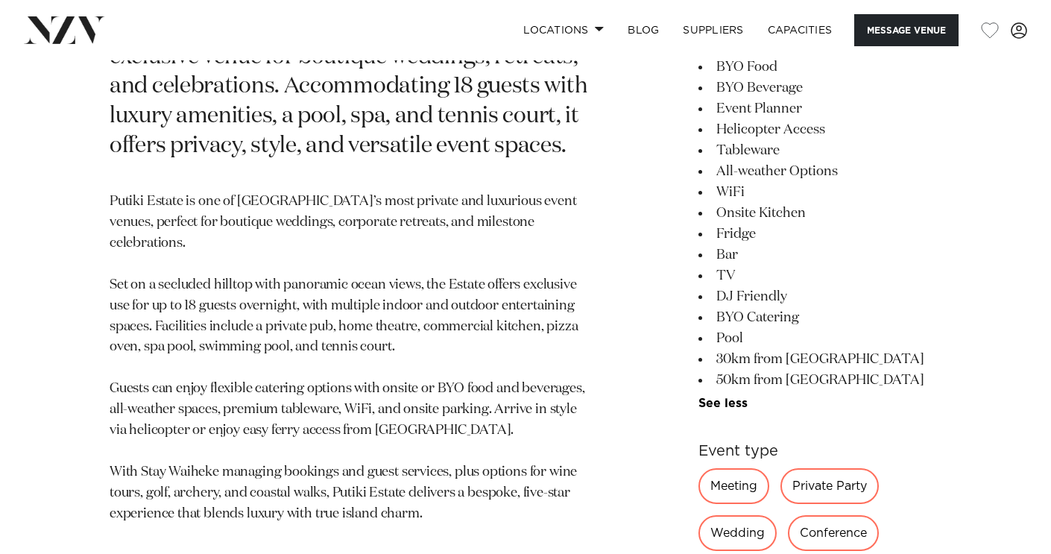
scroll to position [746, 0]
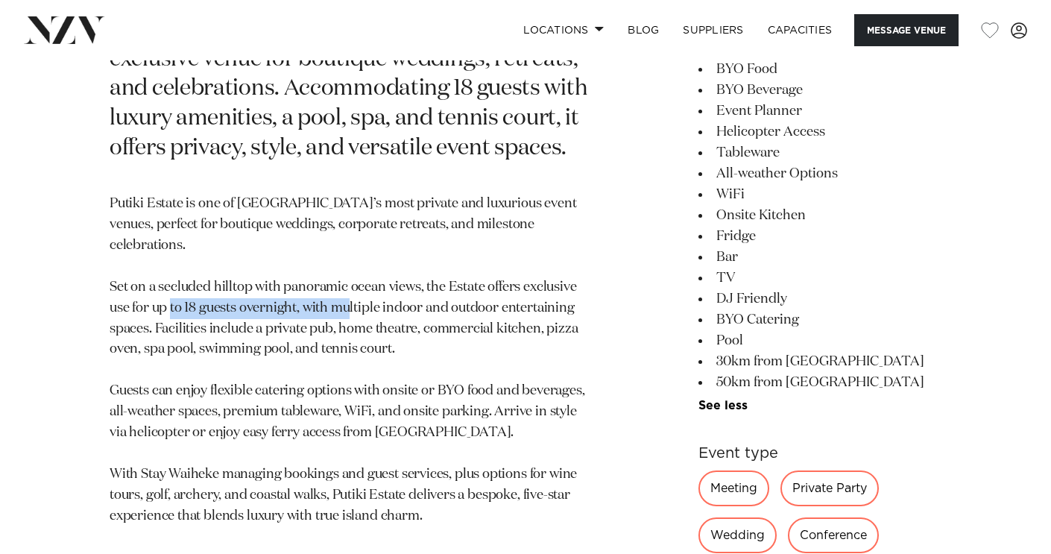
drag, startPoint x: 185, startPoint y: 280, endPoint x: 361, endPoint y: 281, distance: 175.9
click at [361, 281] on p "Putiki Estate is one of Waiheke Island’s most private and luxurious event venue…" at bounding box center [351, 360] width 483 height 332
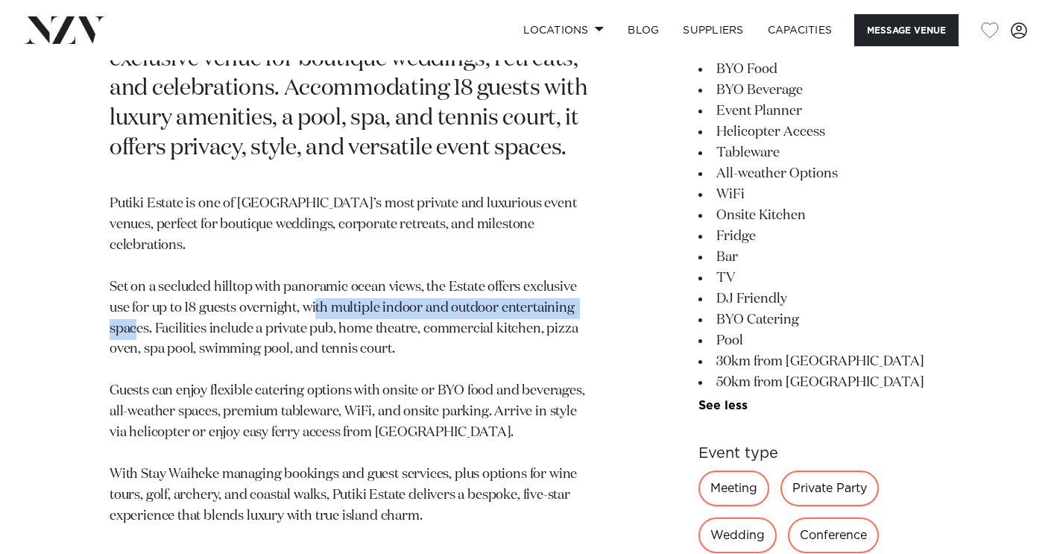
drag, startPoint x: 361, startPoint y: 281, endPoint x: 146, endPoint y: 300, distance: 215.5
click at [146, 301] on p "Putiki Estate is one of Waiheke Island’s most private and luxurious event venue…" at bounding box center [351, 360] width 483 height 332
click at [146, 300] on p "Putiki Estate is one of Waiheke Island’s most private and luxurious event venue…" at bounding box center [351, 360] width 483 height 332
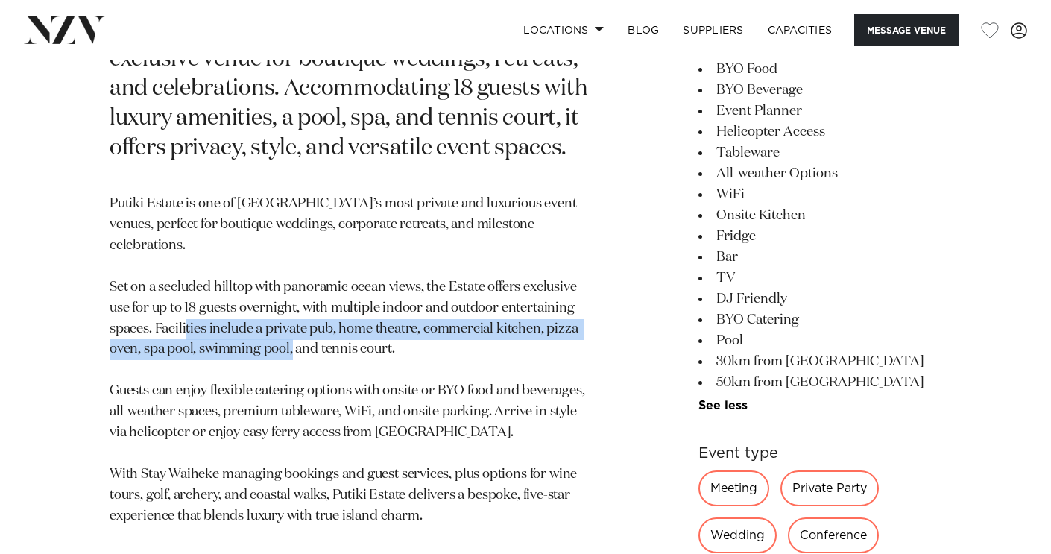
drag, startPoint x: 203, startPoint y: 302, endPoint x: 306, endPoint y: 309, distance: 103.8
click at [307, 309] on p "Putiki Estate is one of Waiheke Island’s most private and luxurious event venue…" at bounding box center [351, 360] width 483 height 332
click at [343, 302] on p "Putiki Estate is one of Waiheke Island’s most private and luxurious event venue…" at bounding box center [351, 360] width 483 height 332
drag, startPoint x: 343, startPoint y: 302, endPoint x: 265, endPoint y: 326, distance: 81.8
click at [265, 326] on p "Putiki Estate is one of Waiheke Island’s most private and luxurious event venue…" at bounding box center [351, 360] width 483 height 332
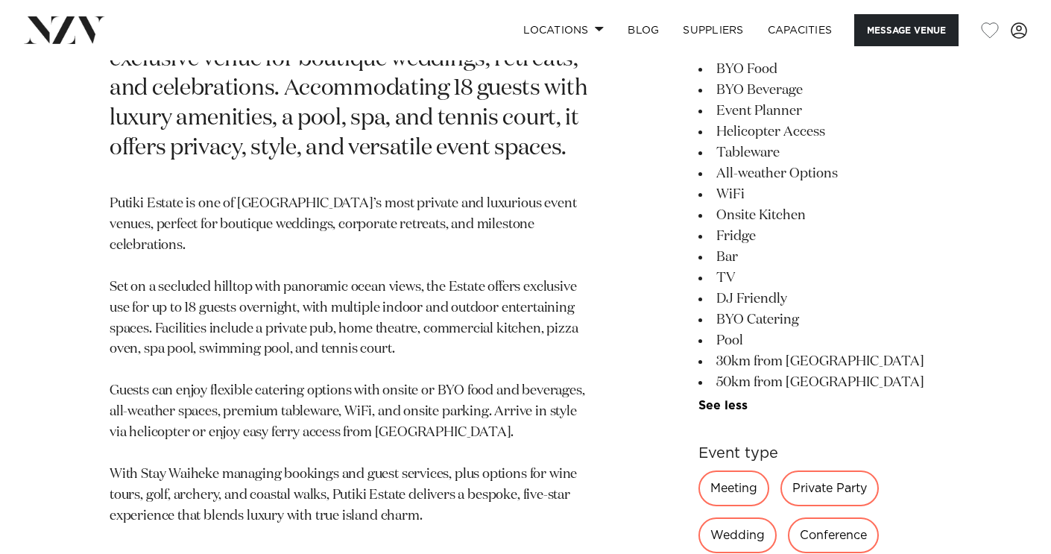
click at [342, 318] on p "Putiki Estate is one of Waiheke Island’s most private and luxurious event venue…" at bounding box center [351, 360] width 483 height 332
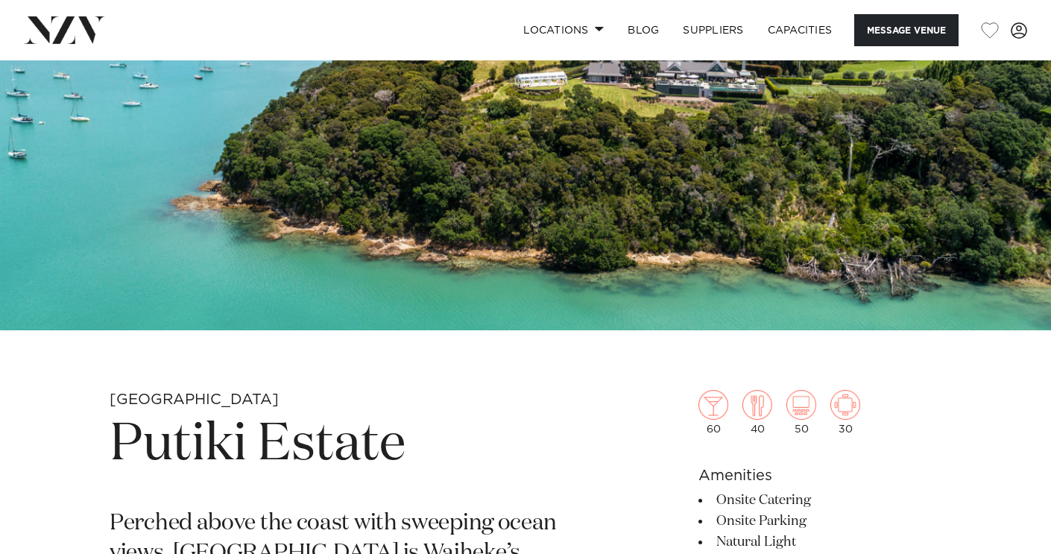
scroll to position [25, 0]
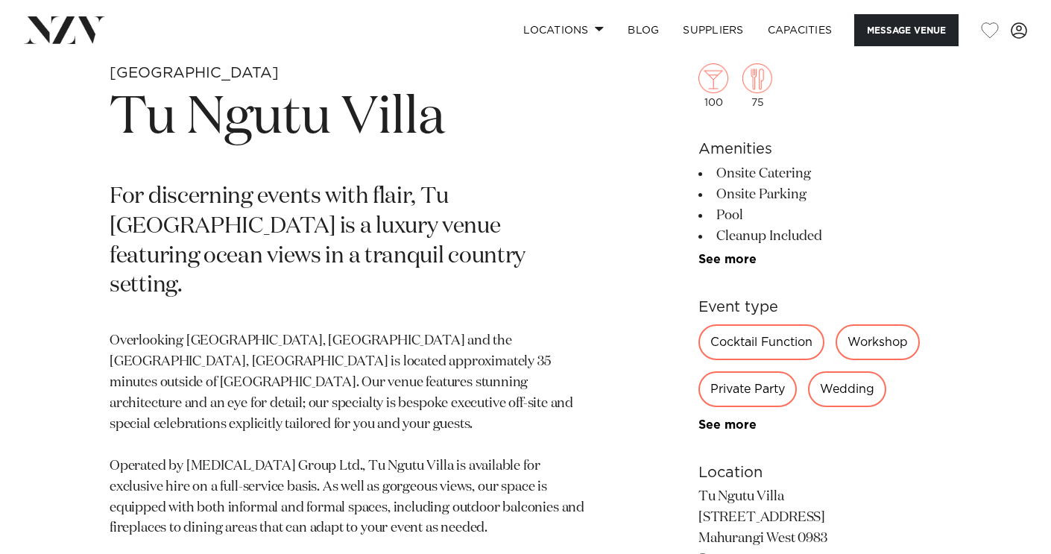
scroll to position [560, 0]
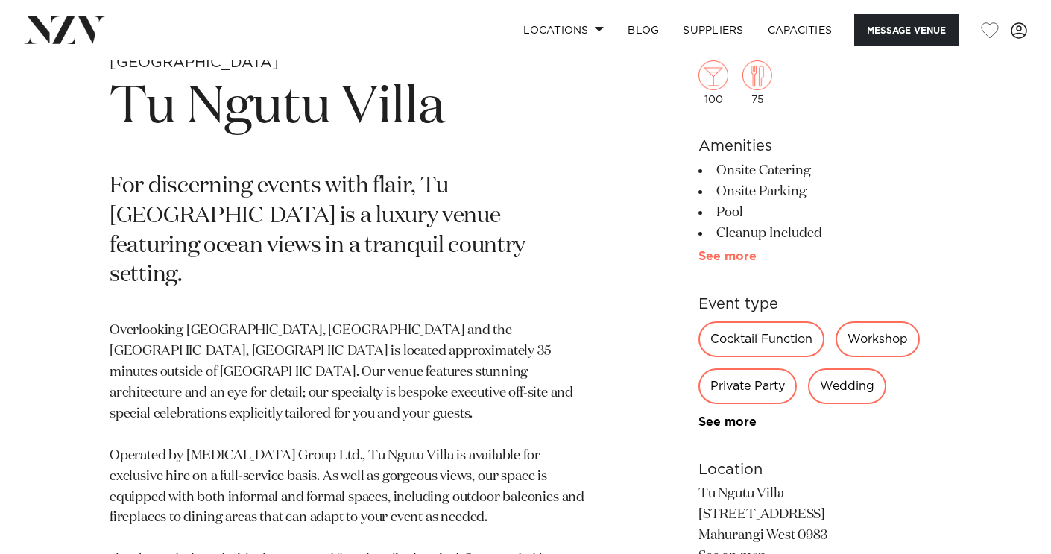
click at [739, 254] on link "See more" at bounding box center [756, 256] width 116 height 12
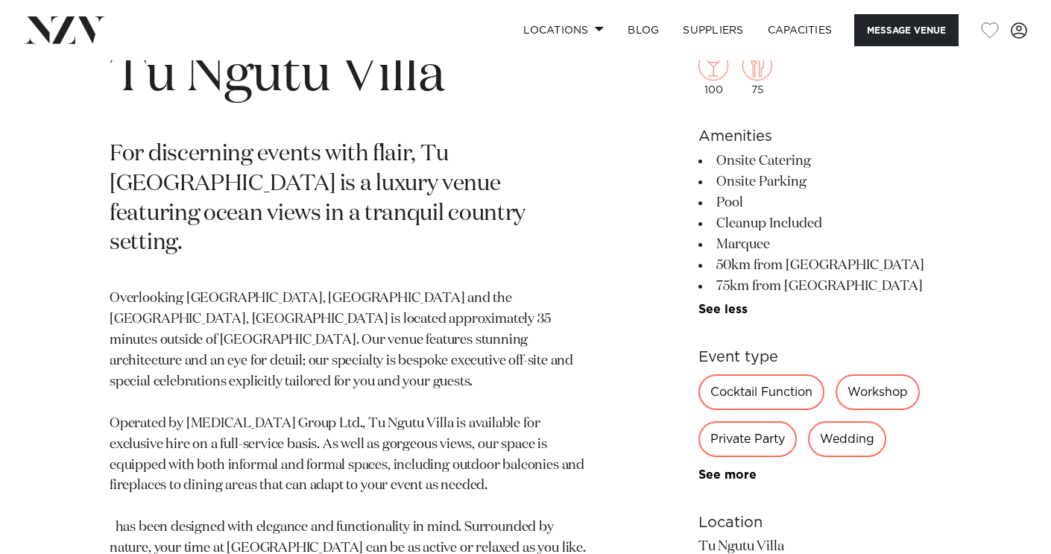
scroll to position [593, 0]
click at [737, 313] on link "See more" at bounding box center [751, 309] width 107 height 12
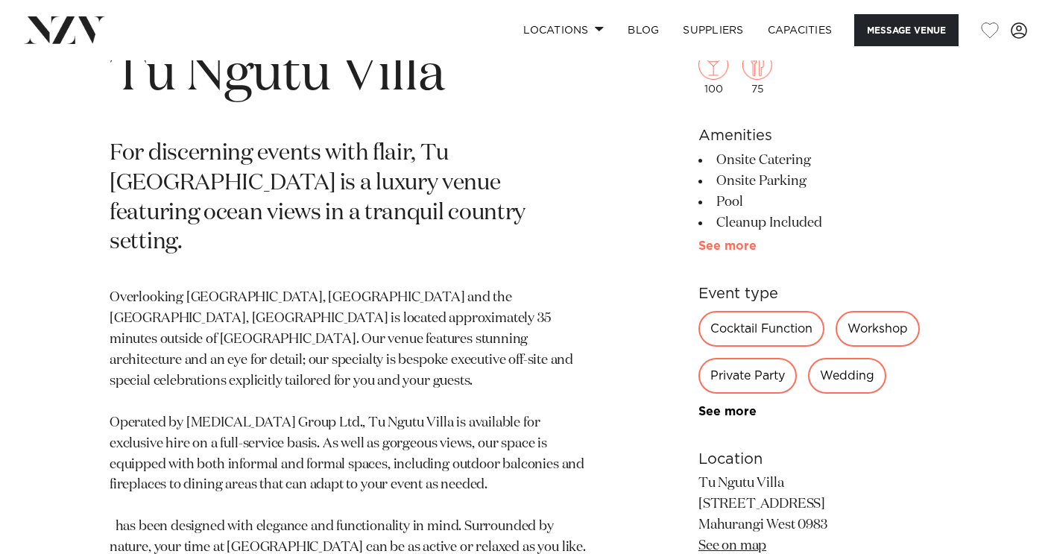
click at [728, 243] on link "See more" at bounding box center [756, 246] width 116 height 12
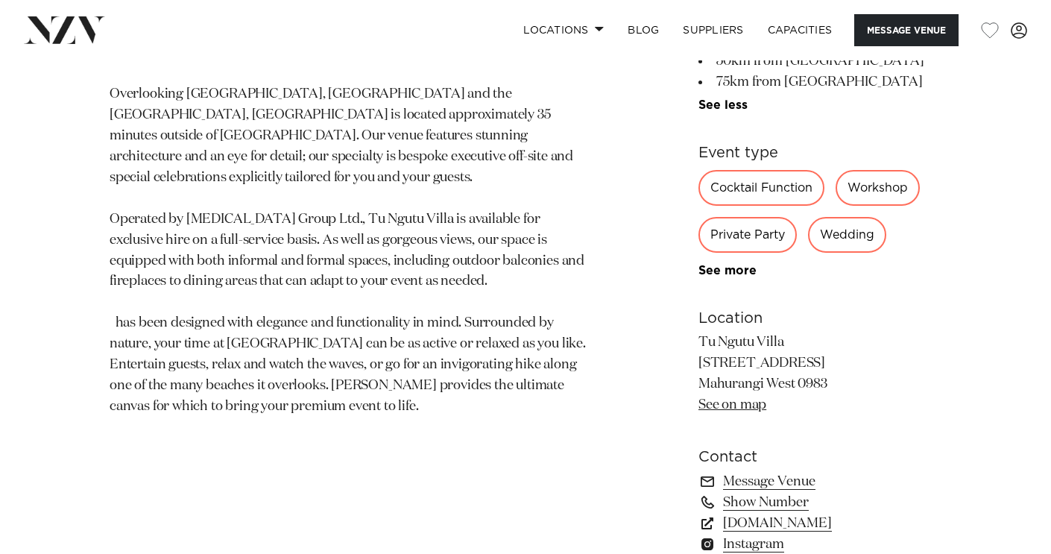
scroll to position [819, 0]
